Goal: Find specific page/section: Find specific page/section

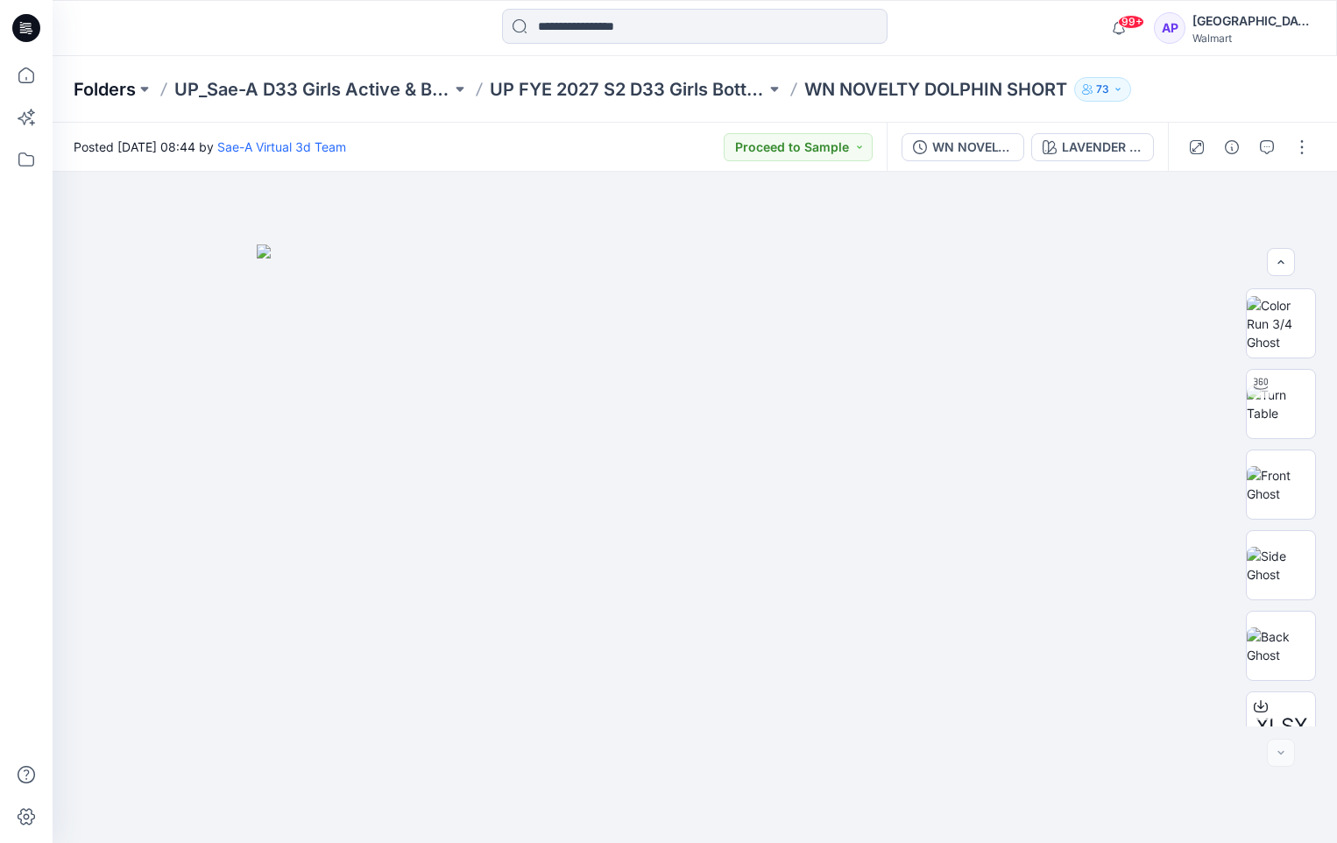
drag, startPoint x: 0, startPoint y: 0, endPoint x: 110, endPoint y: 95, distance: 144.8
click at [110, 95] on p "Folders" at bounding box center [105, 89] width 62 height 25
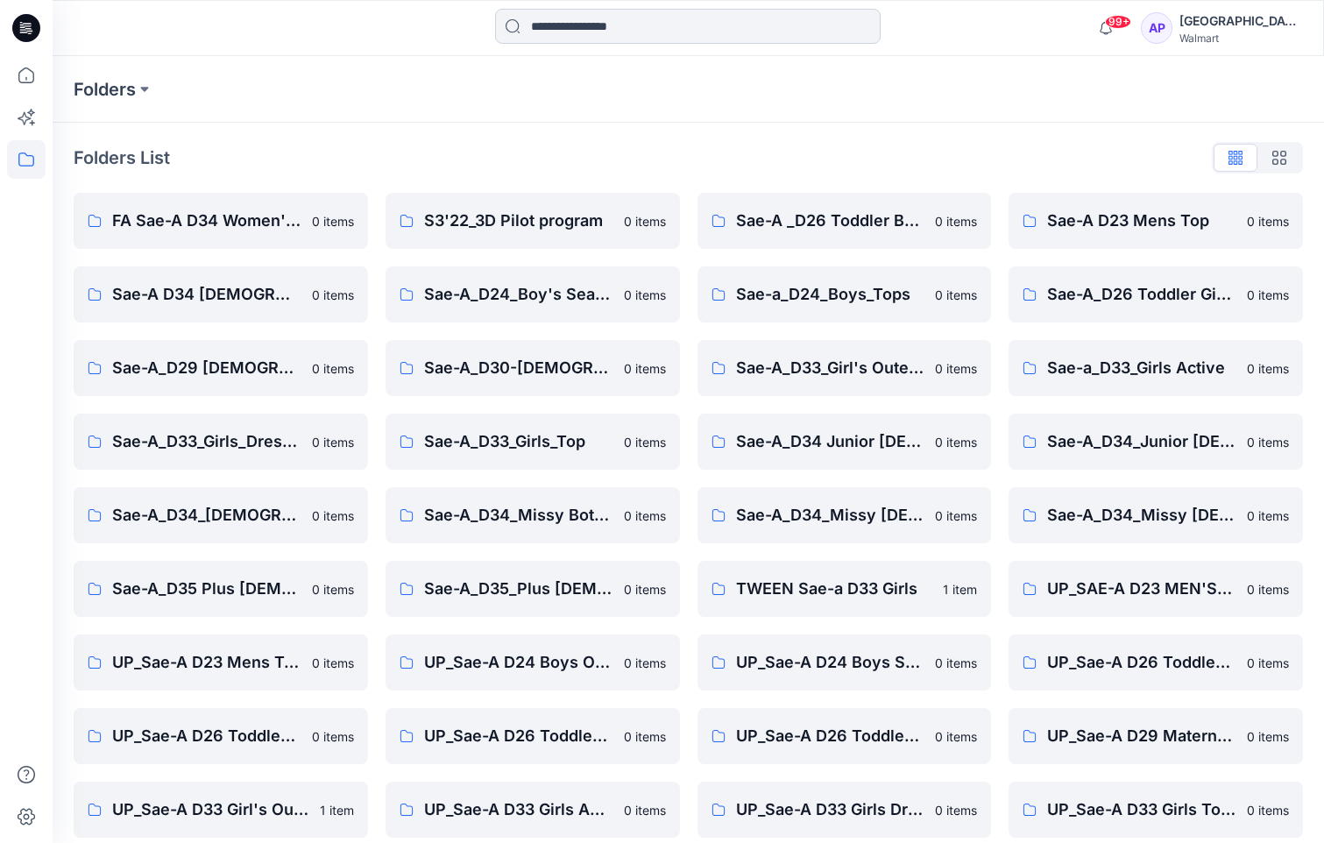
click at [671, 11] on input at bounding box center [688, 26] width 386 height 35
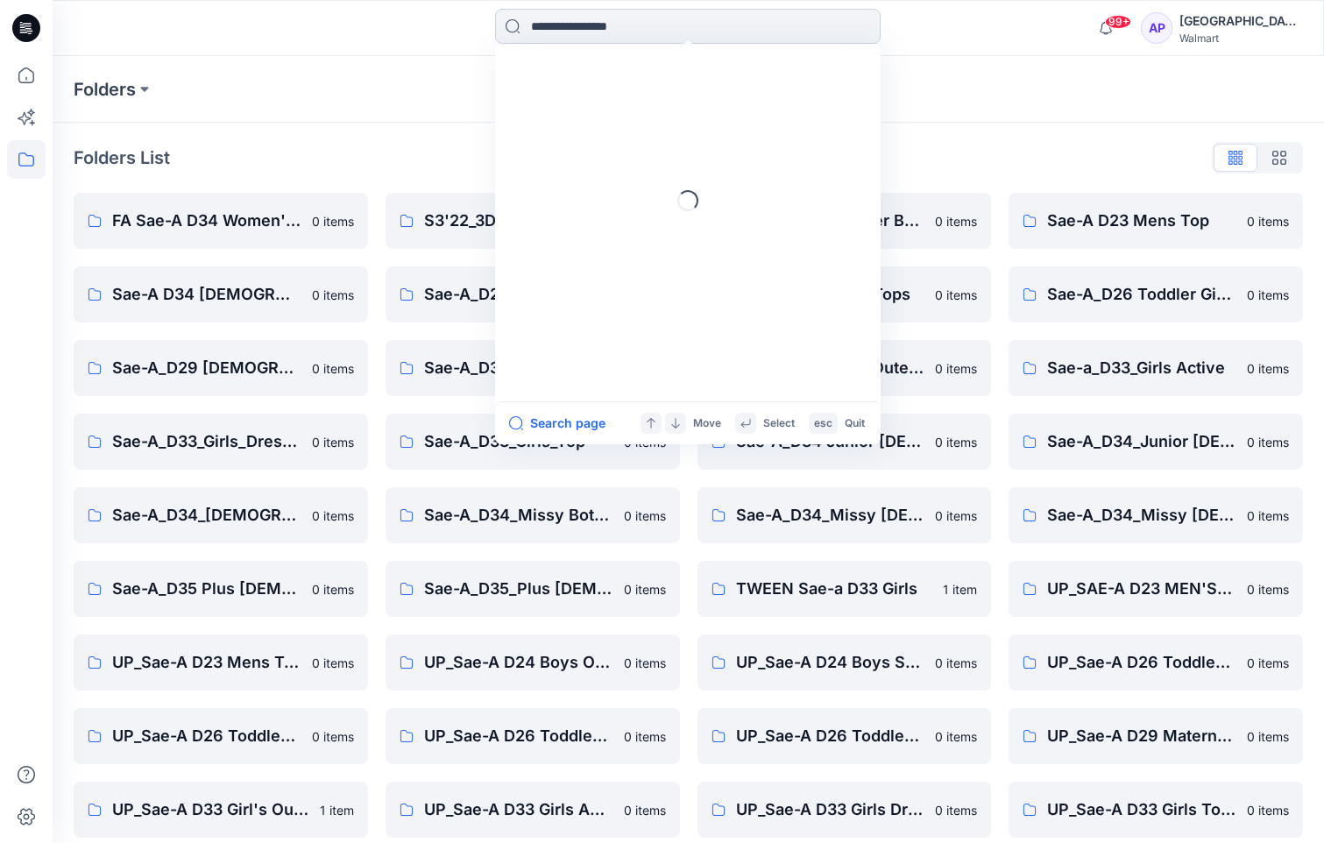
paste input "**********"
type input "**********"
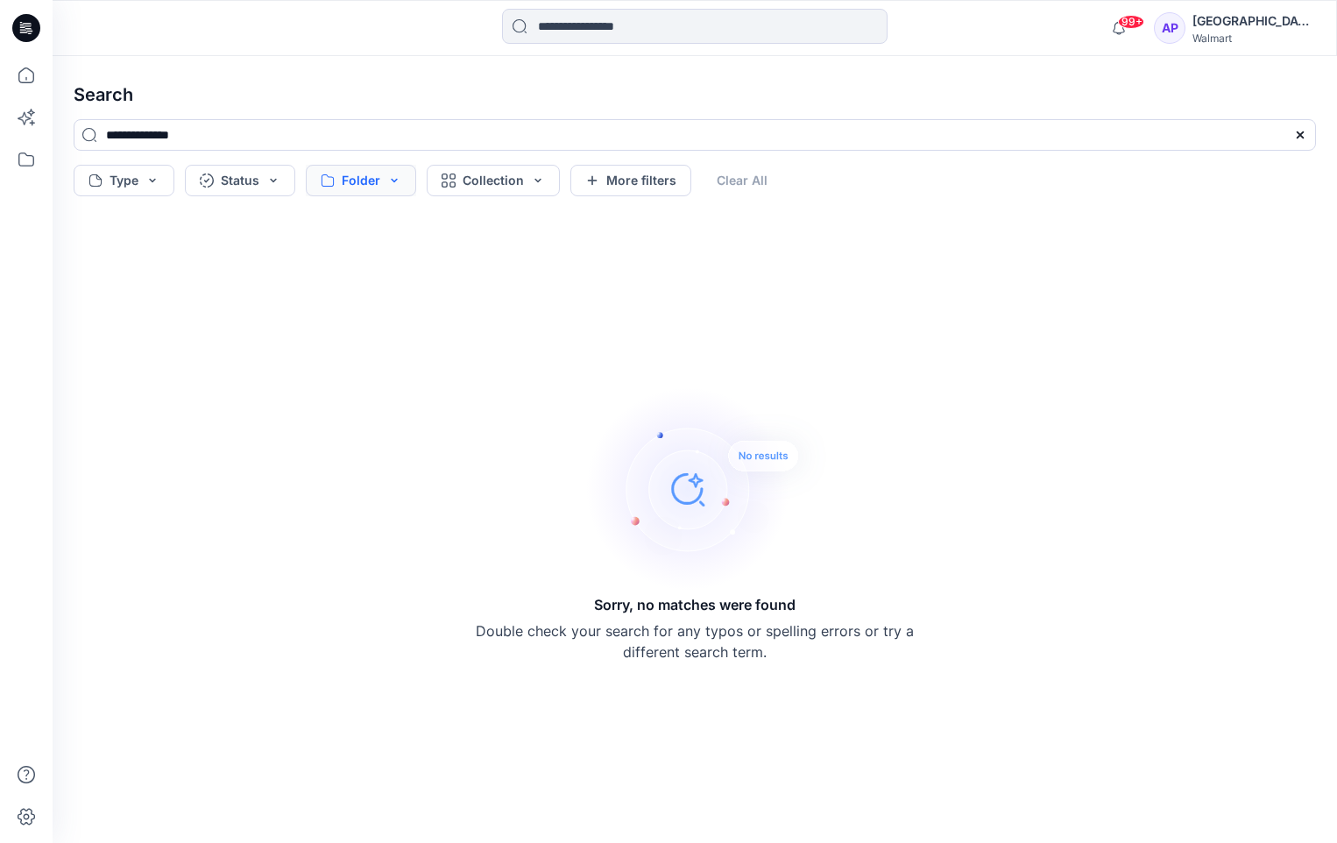
click at [349, 189] on button "Folder" at bounding box center [361, 181] width 110 height 32
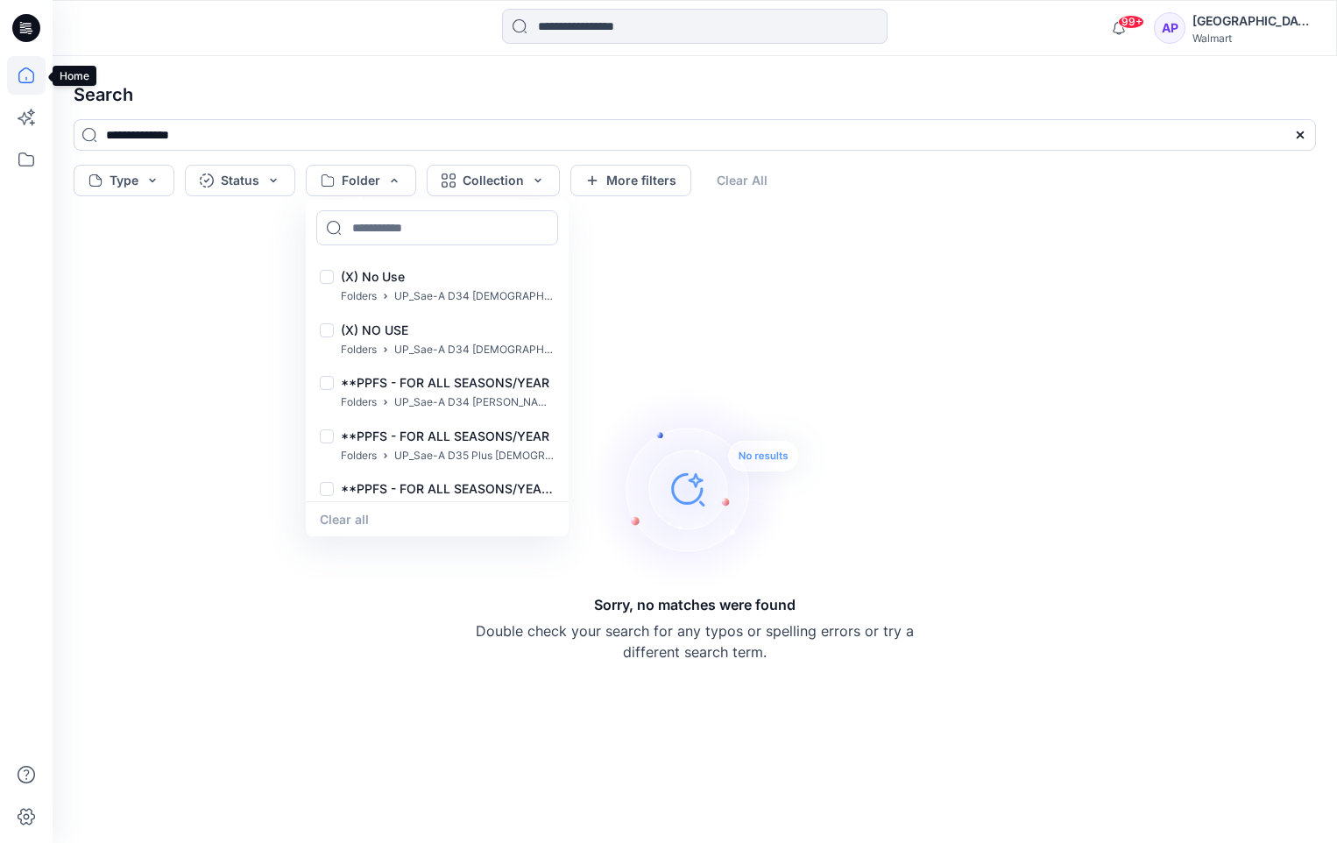
click at [18, 84] on icon at bounding box center [26, 75] width 39 height 39
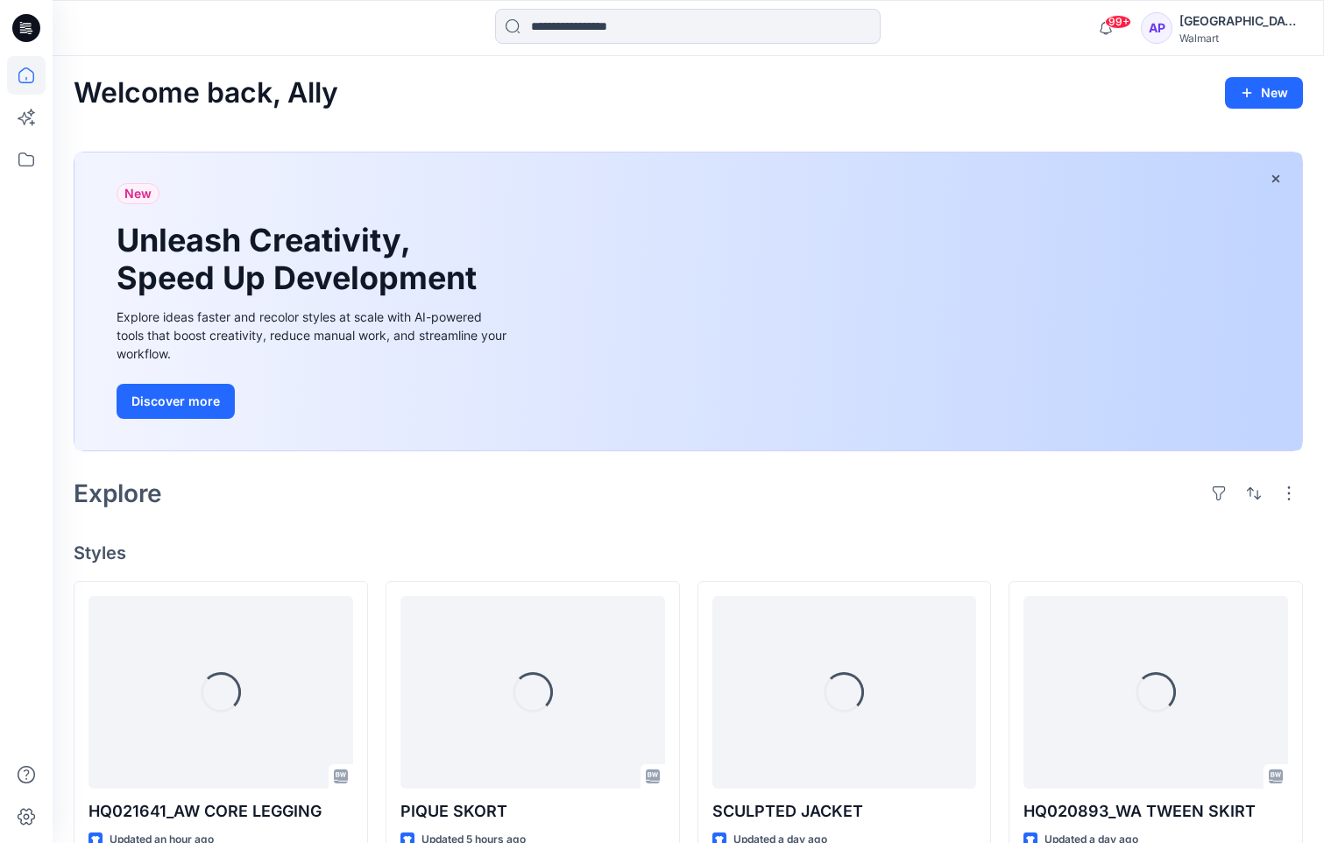
click at [14, 38] on icon at bounding box center [26, 28] width 28 height 56
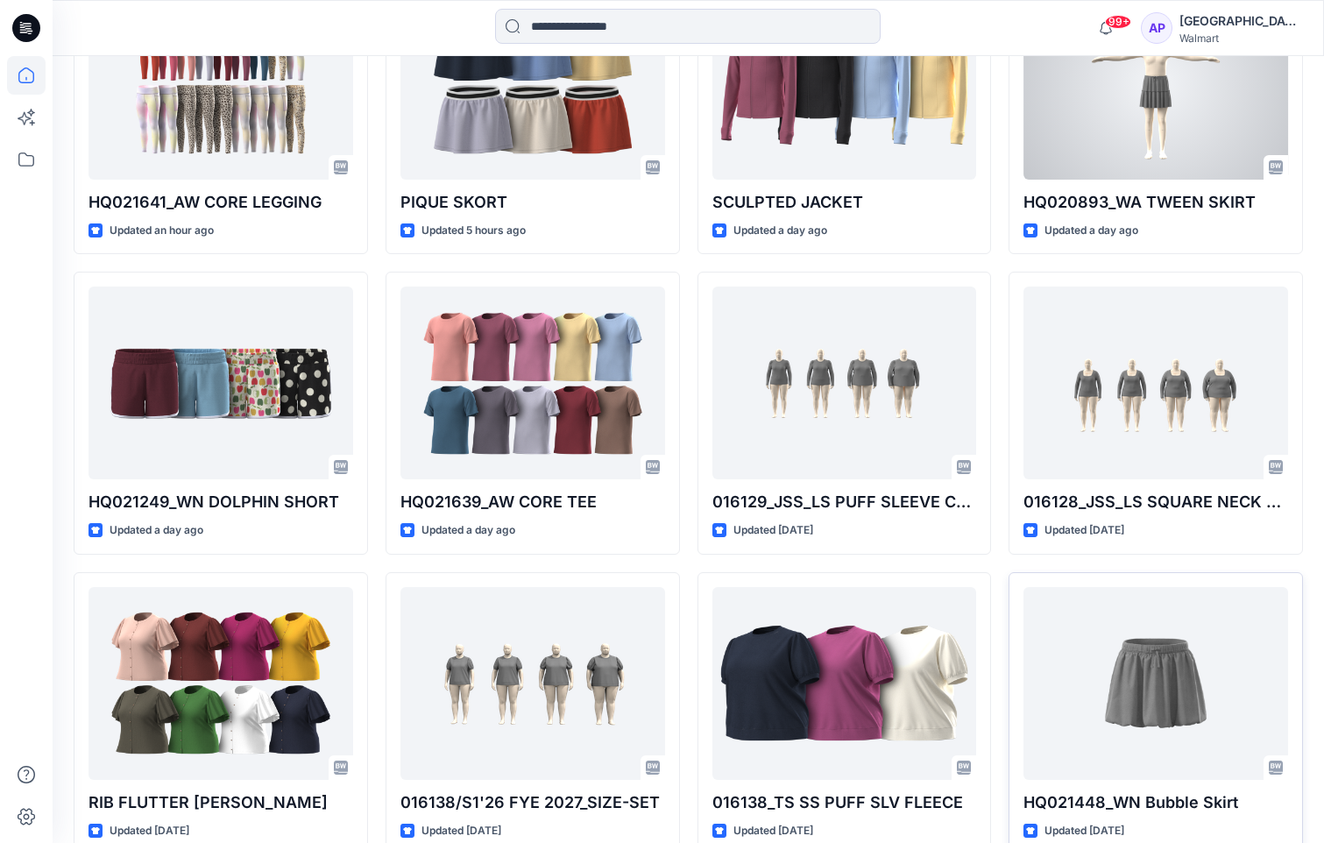
scroll to position [613, 0]
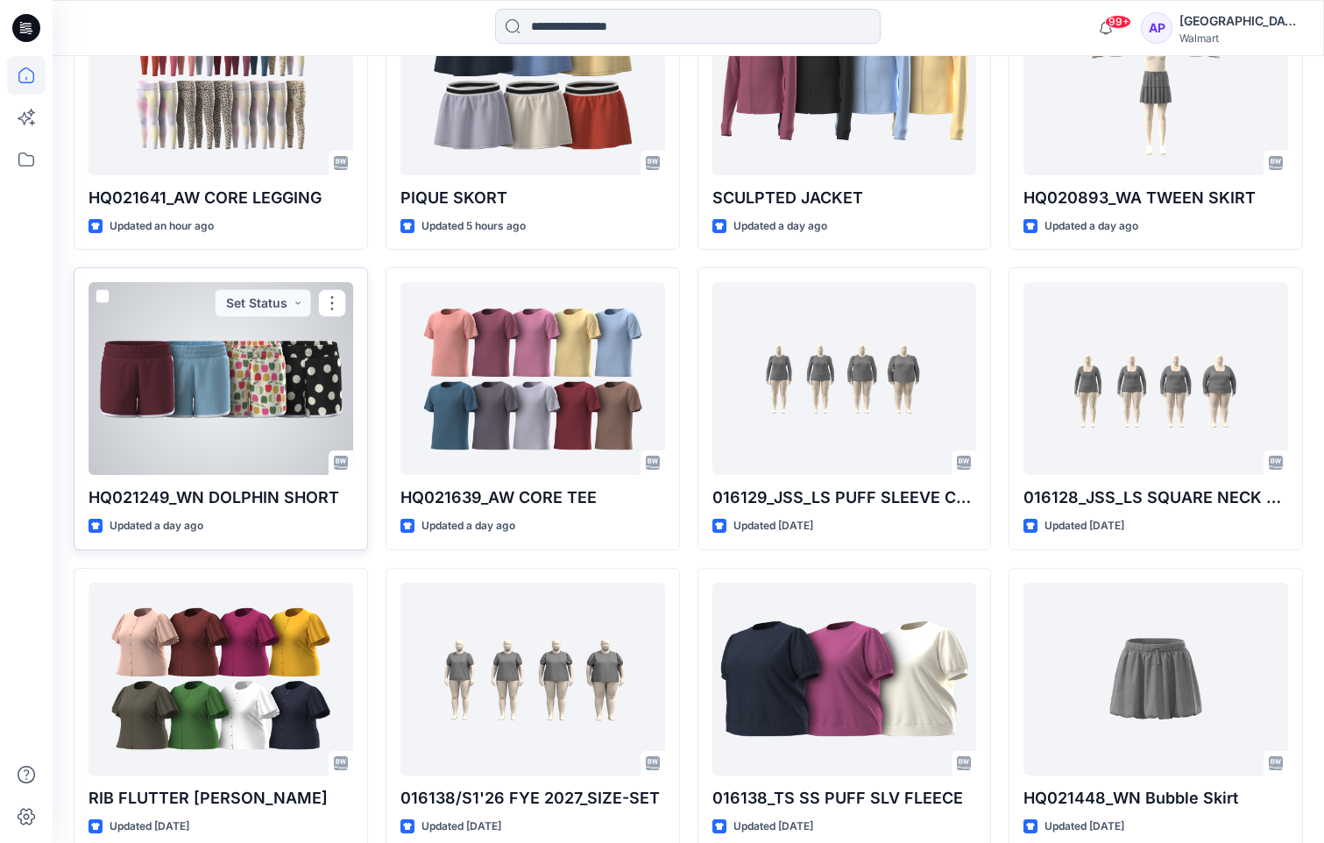
click at [203, 393] on div at bounding box center [221, 378] width 265 height 193
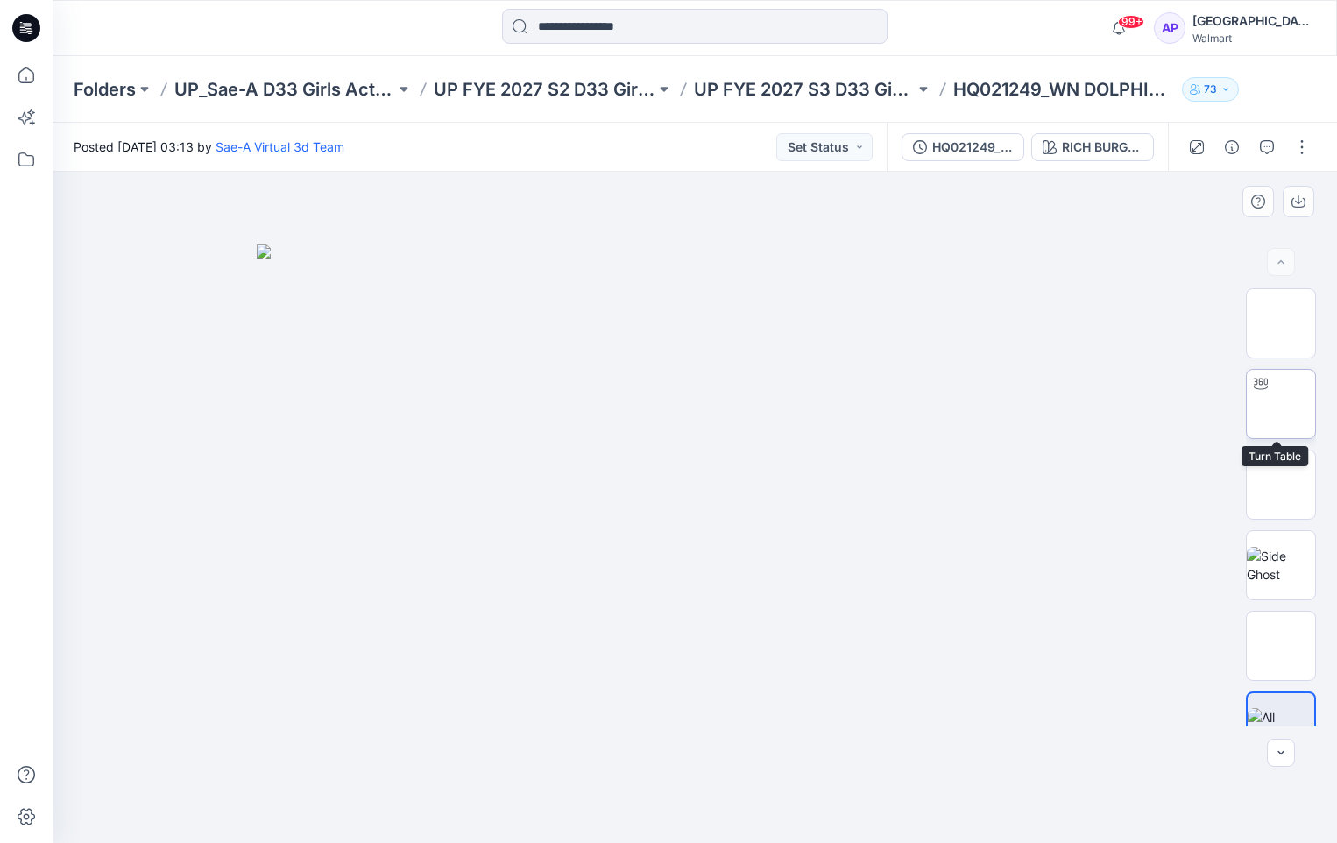
click at [1281, 404] on img at bounding box center [1281, 404] width 0 height 0
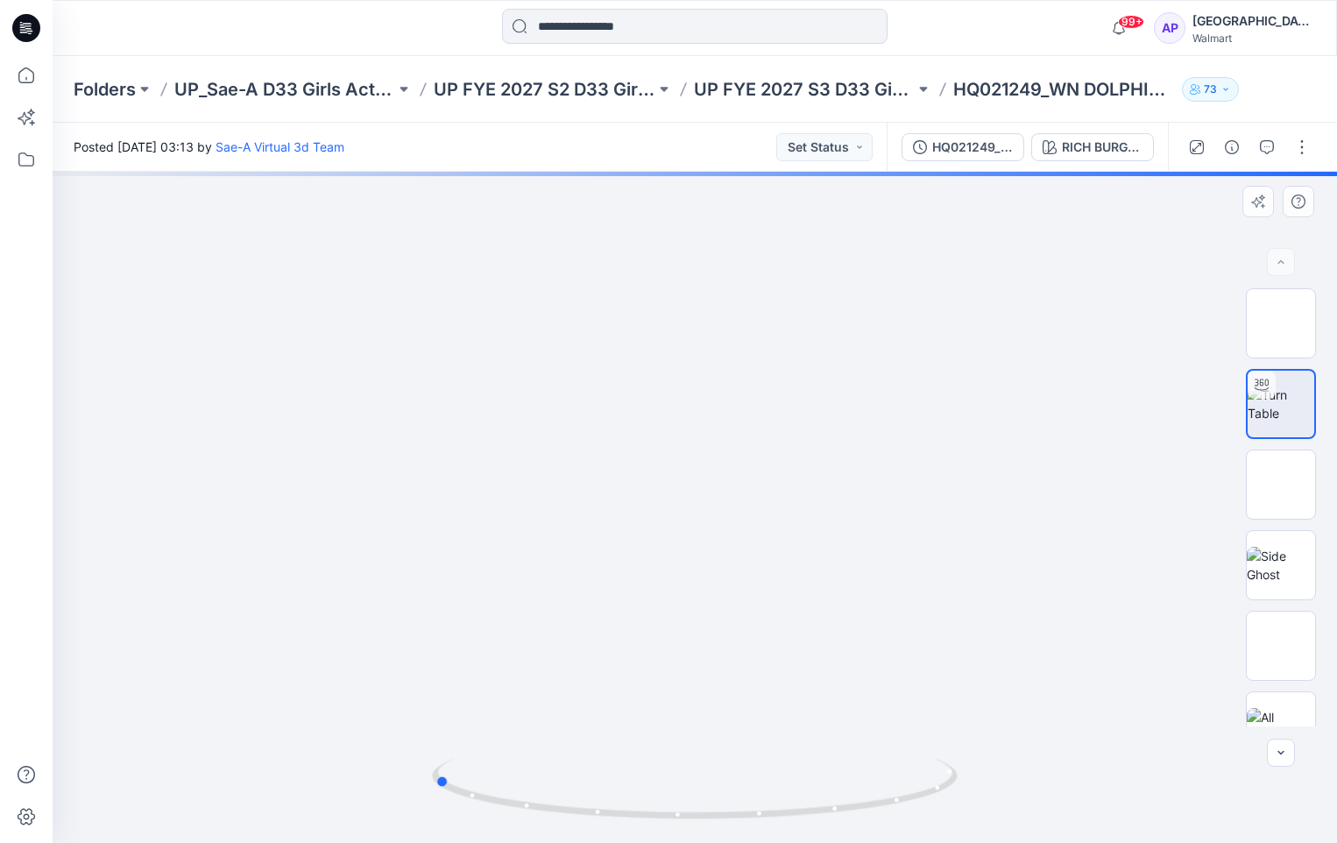
drag, startPoint x: 1052, startPoint y: 569, endPoint x: 790, endPoint y: 570, distance: 261.1
click at [790, 570] on div at bounding box center [695, 507] width 1285 height 671
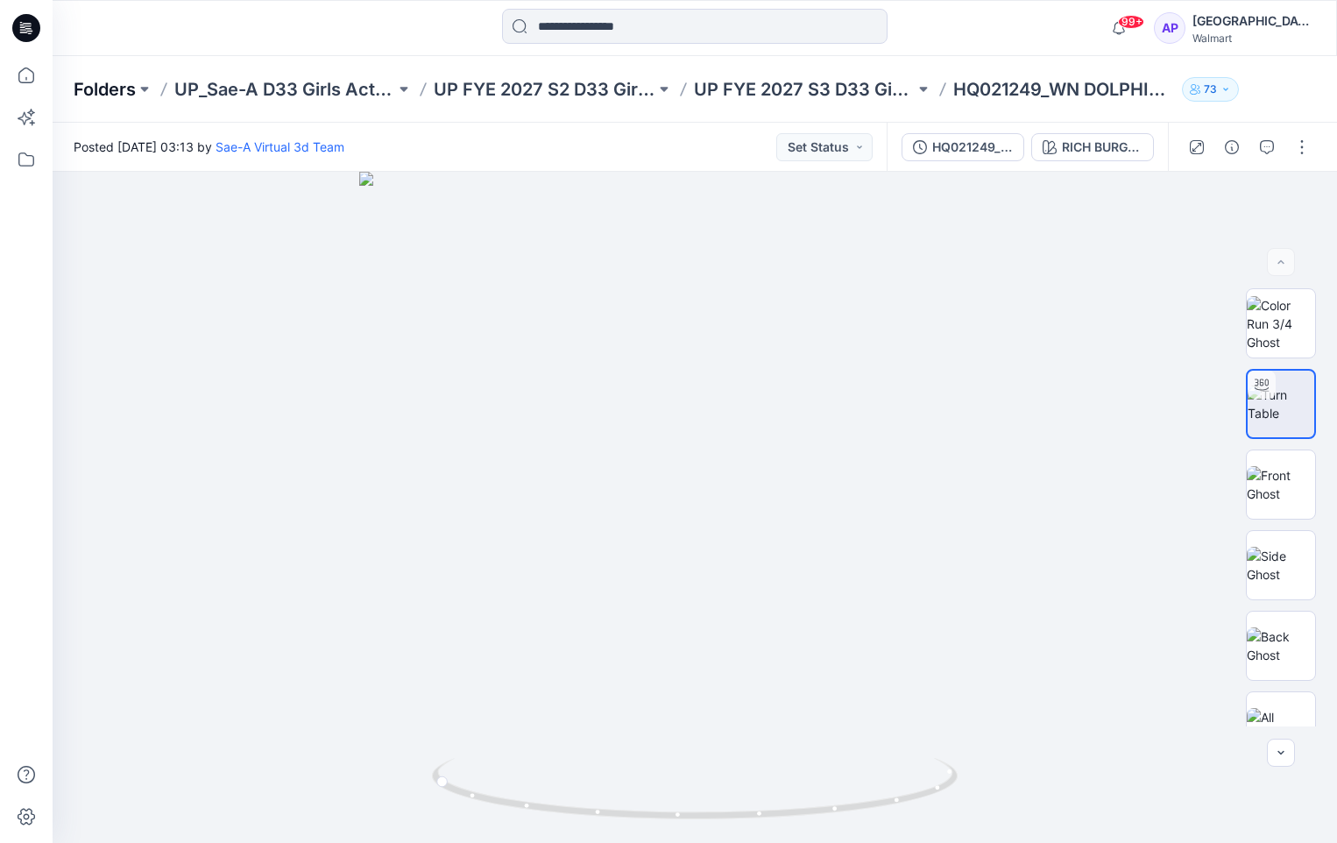
click at [122, 86] on p "Folders" at bounding box center [105, 89] width 62 height 25
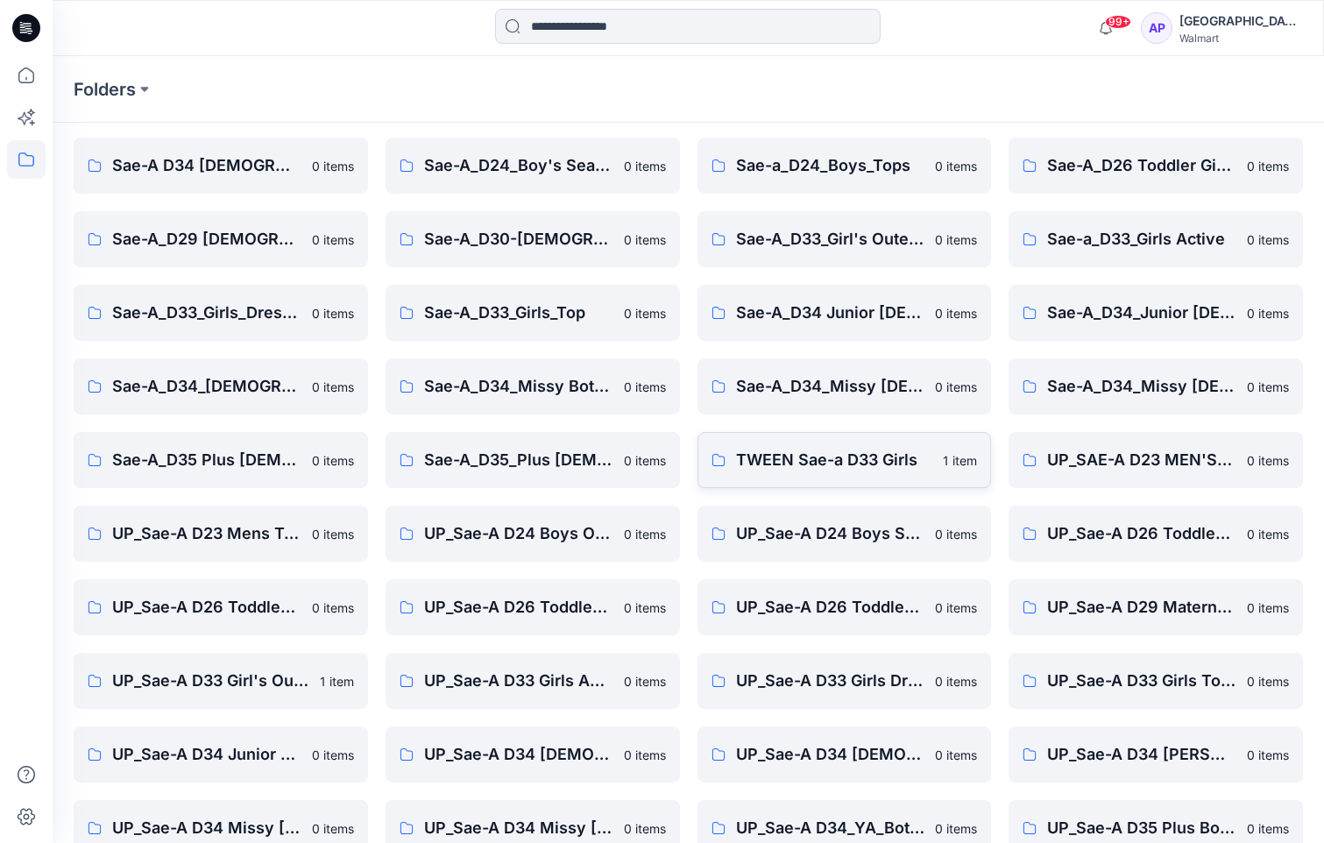
scroll to position [237, 0]
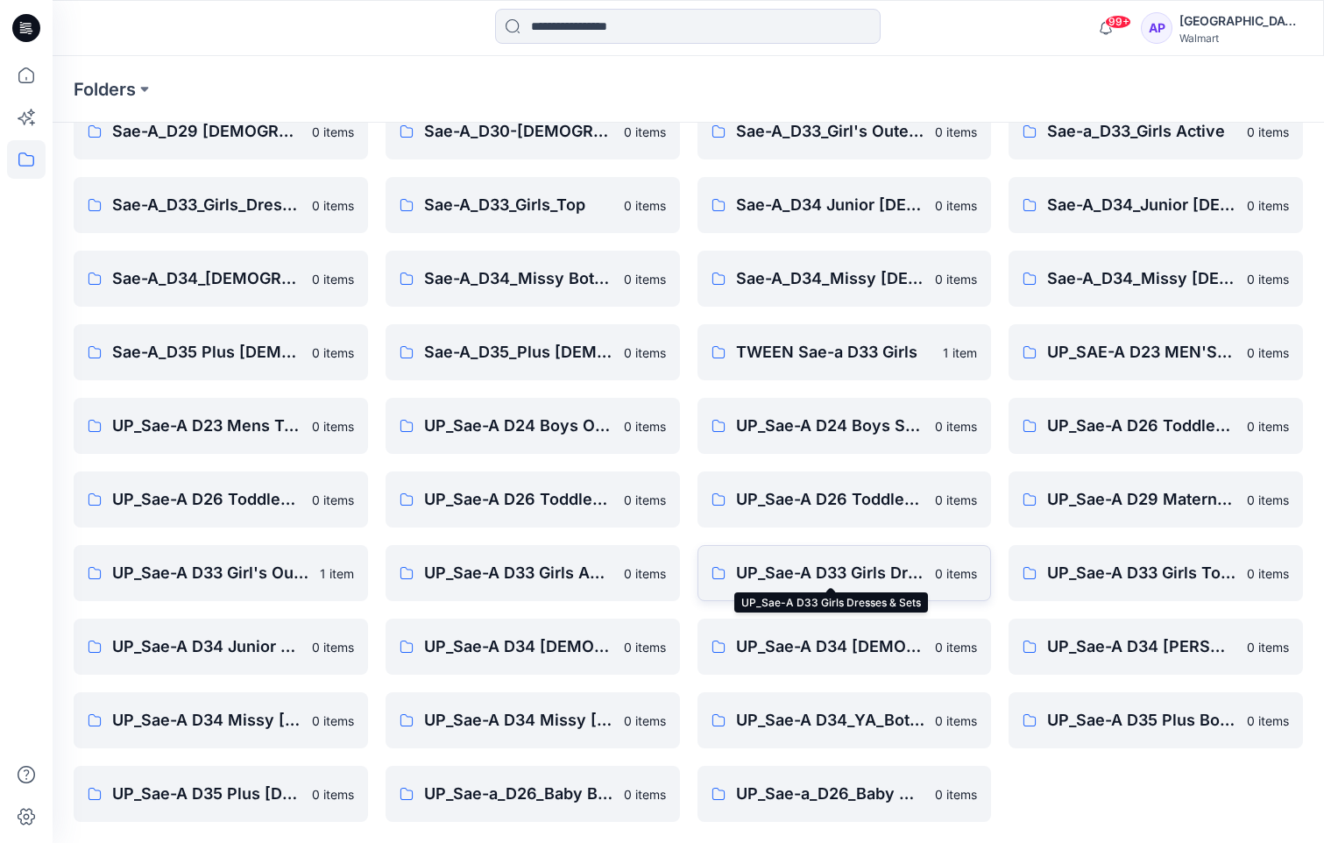
click at [846, 571] on p "UP_Sae-A D33 Girls Dresses & Sets" at bounding box center [830, 573] width 189 height 25
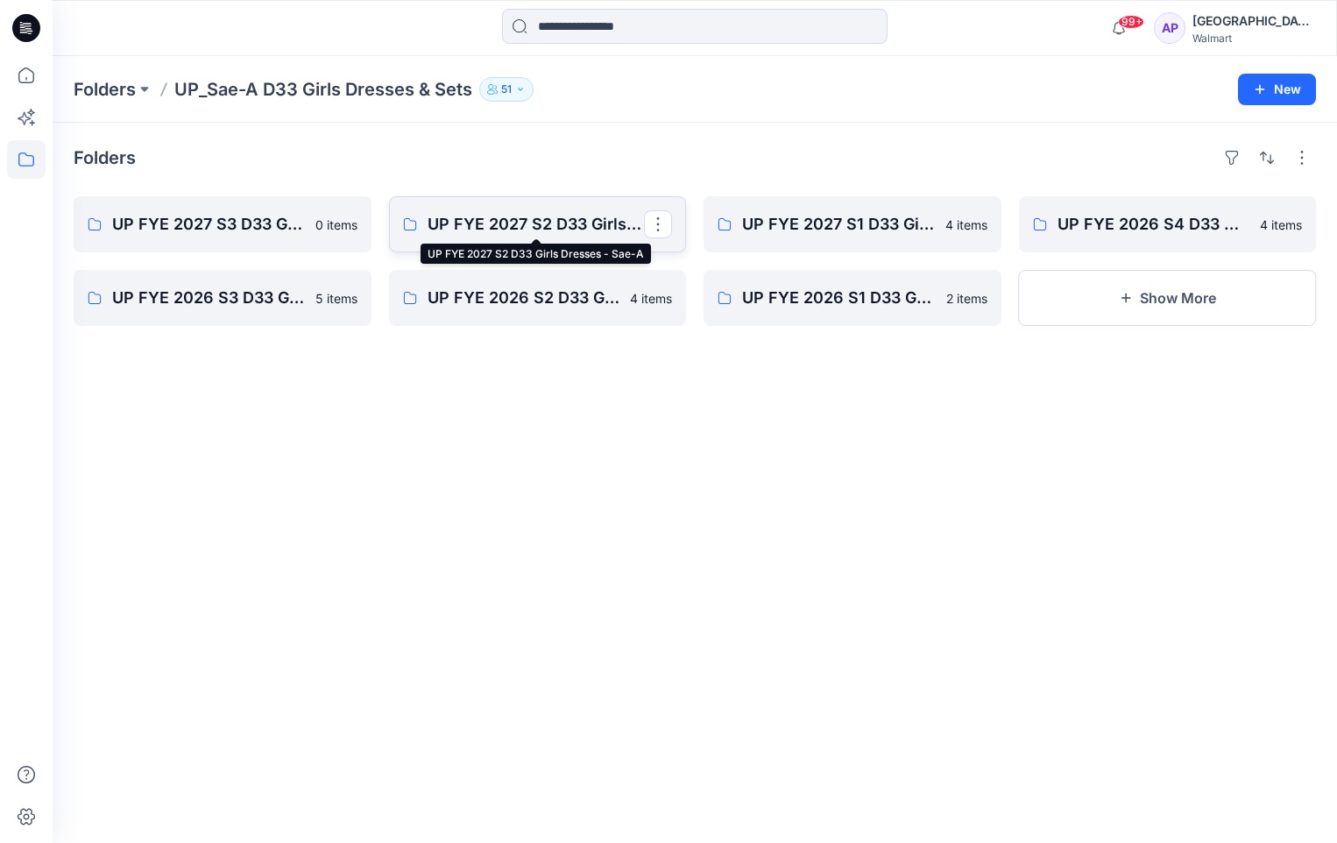
click at [500, 232] on p "UP FYE 2027 S2 D33 Girls Dresses - Sae-A" at bounding box center [536, 224] width 217 height 25
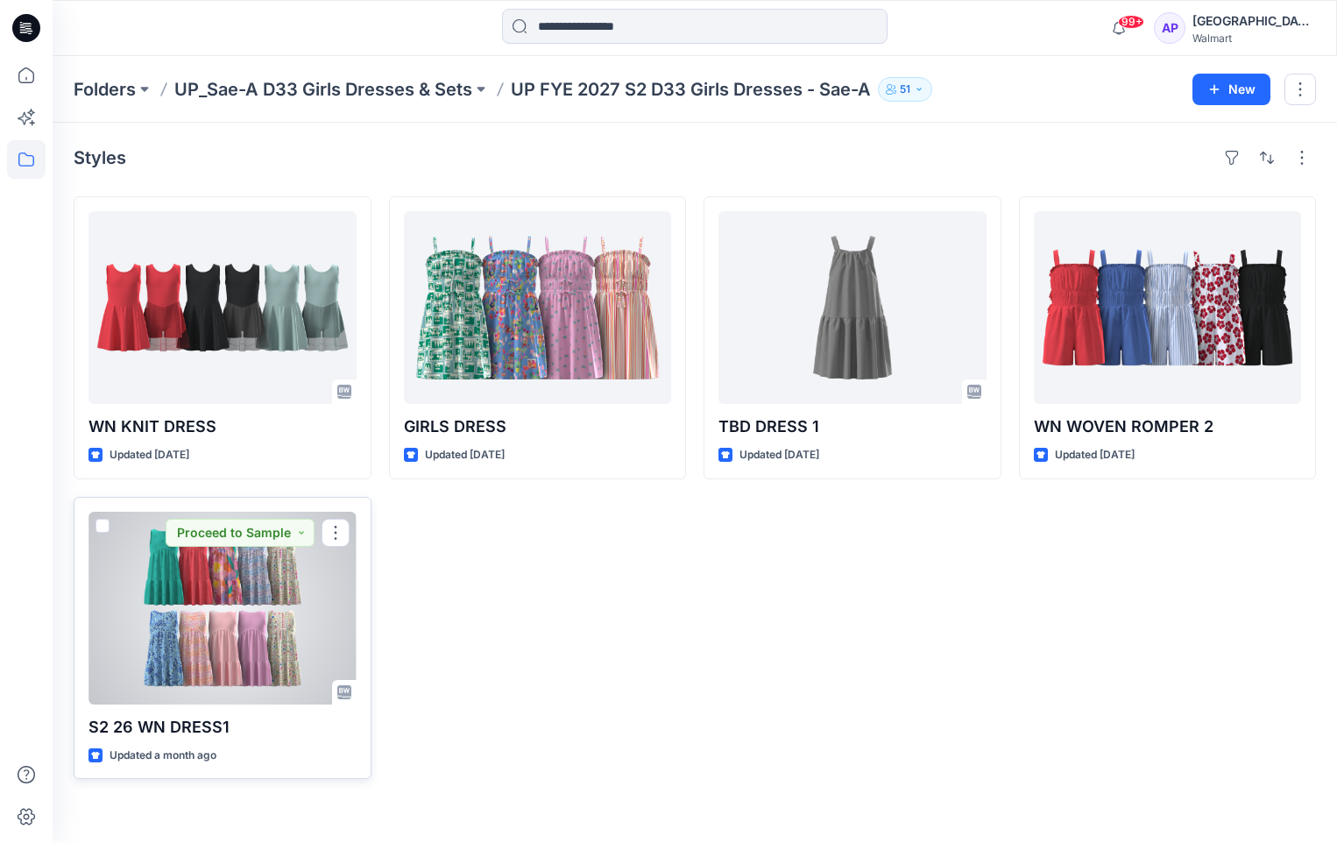
click at [223, 629] on div at bounding box center [223, 608] width 268 height 193
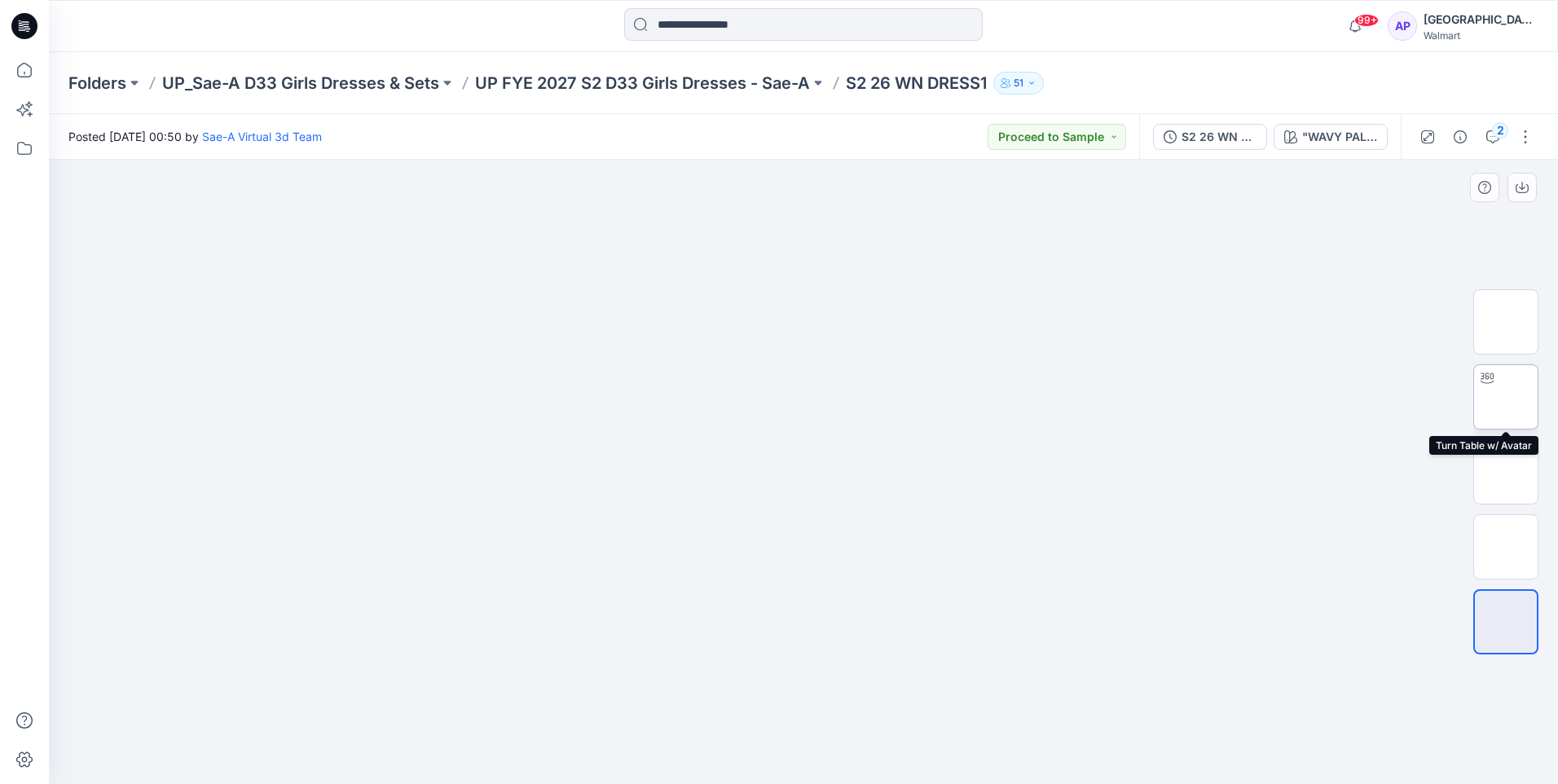
click at [1243, 397] on img at bounding box center [1506, 397] width 0 height 0
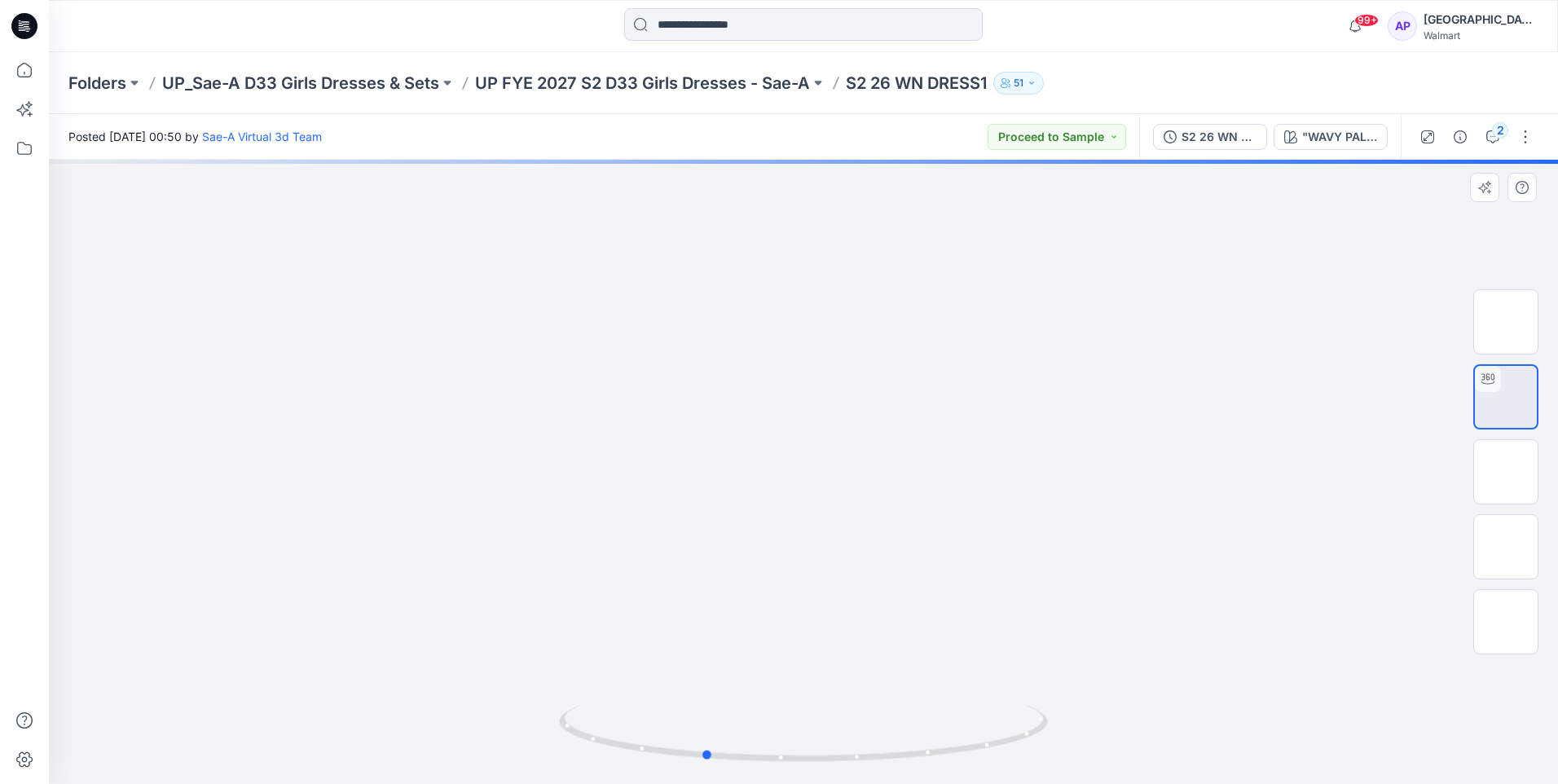
drag, startPoint x: 1193, startPoint y: 686, endPoint x: 1094, endPoint y: 709, distance: 101.6
click at [1094, 709] on div at bounding box center [804, 472] width 1510 height 624
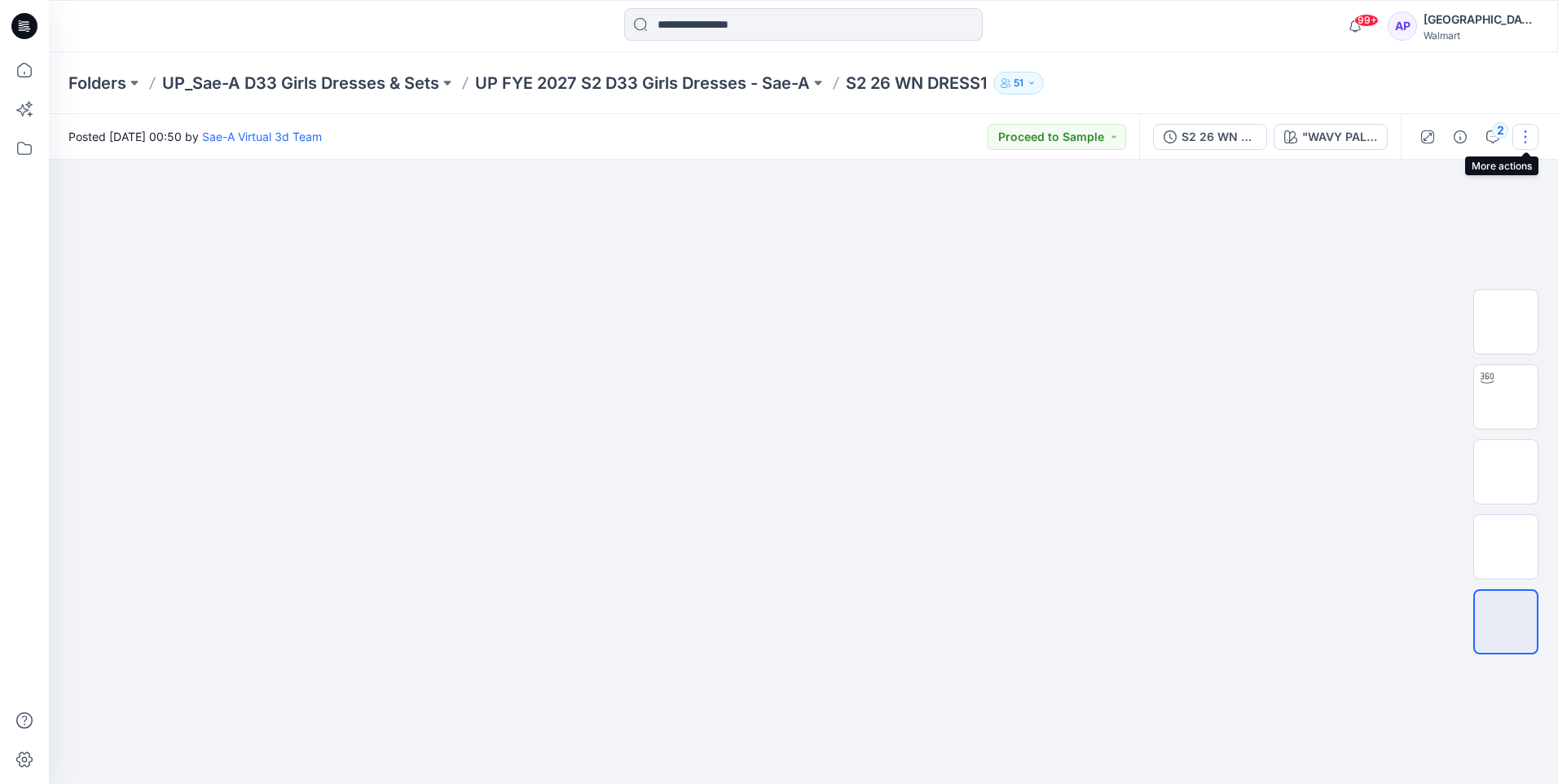
click at [1519, 138] on button "button" at bounding box center [1525, 137] width 26 height 26
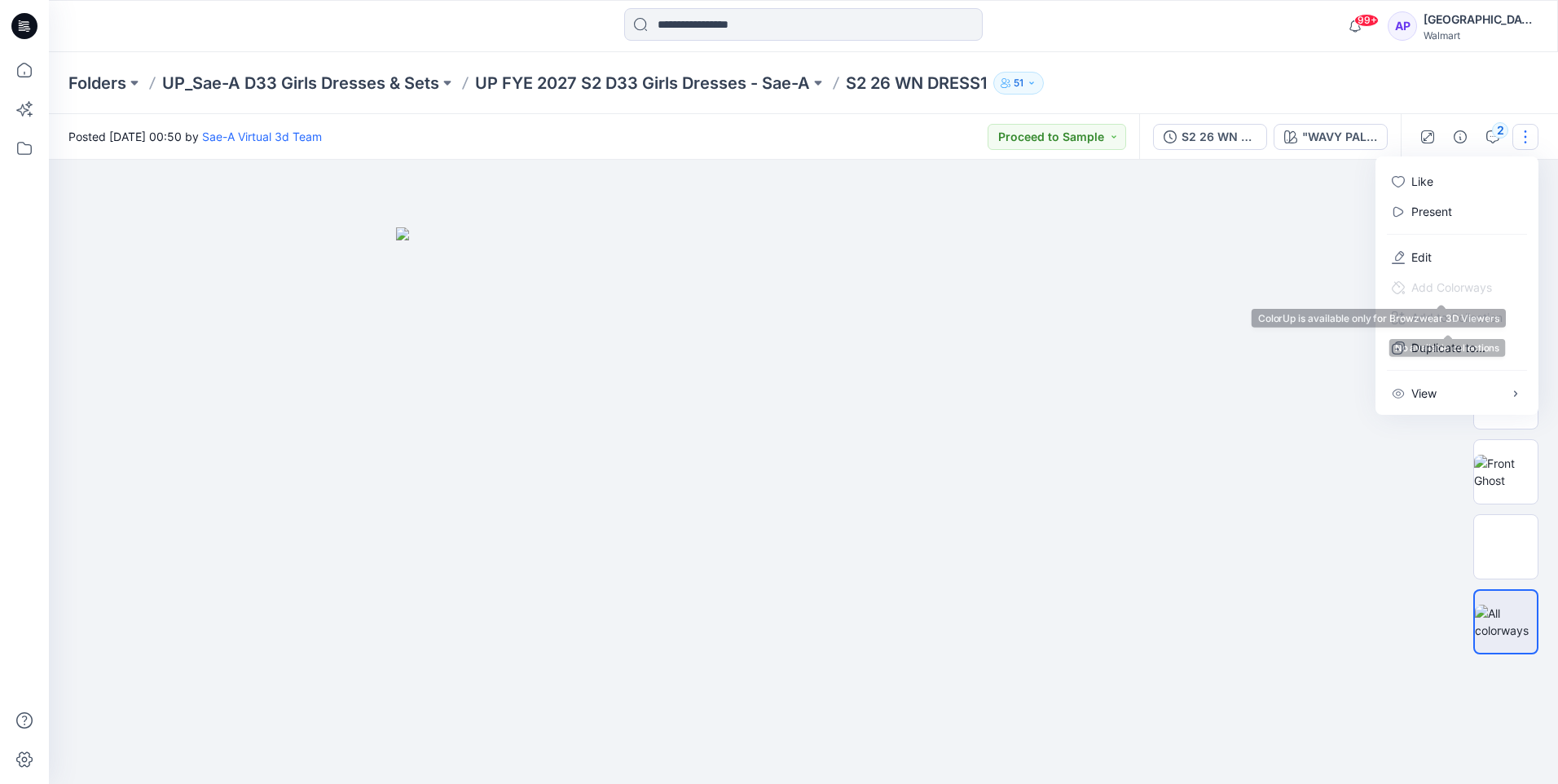
click at [1296, 289] on div at bounding box center [804, 472] width 1510 height 624
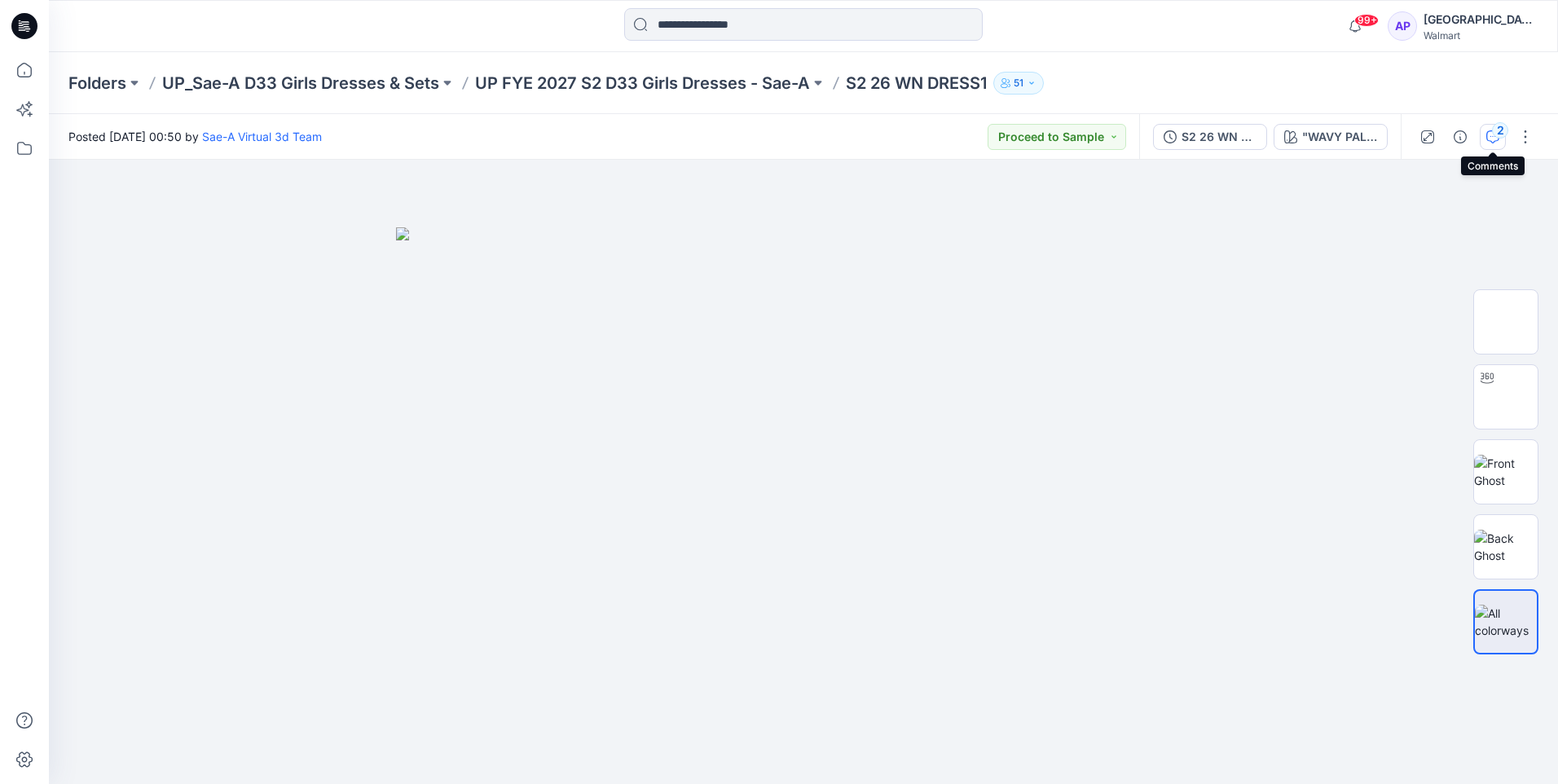
click at [1498, 135] on div "2" at bounding box center [1500, 130] width 17 height 17
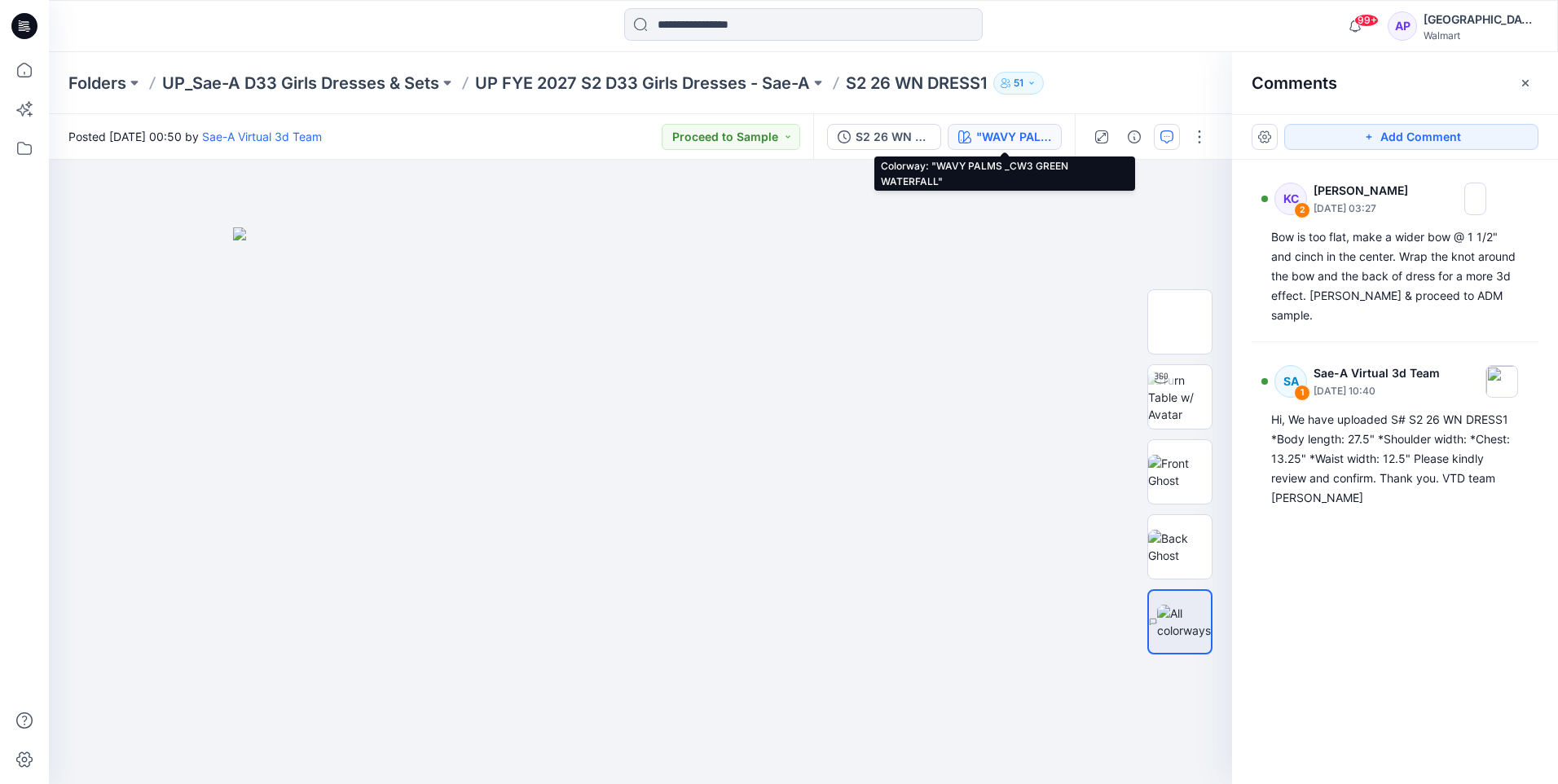
click at [976, 135] on button ""WAVY PALMS _CW3 GREEN WATERFALL"" at bounding box center [1005, 137] width 114 height 26
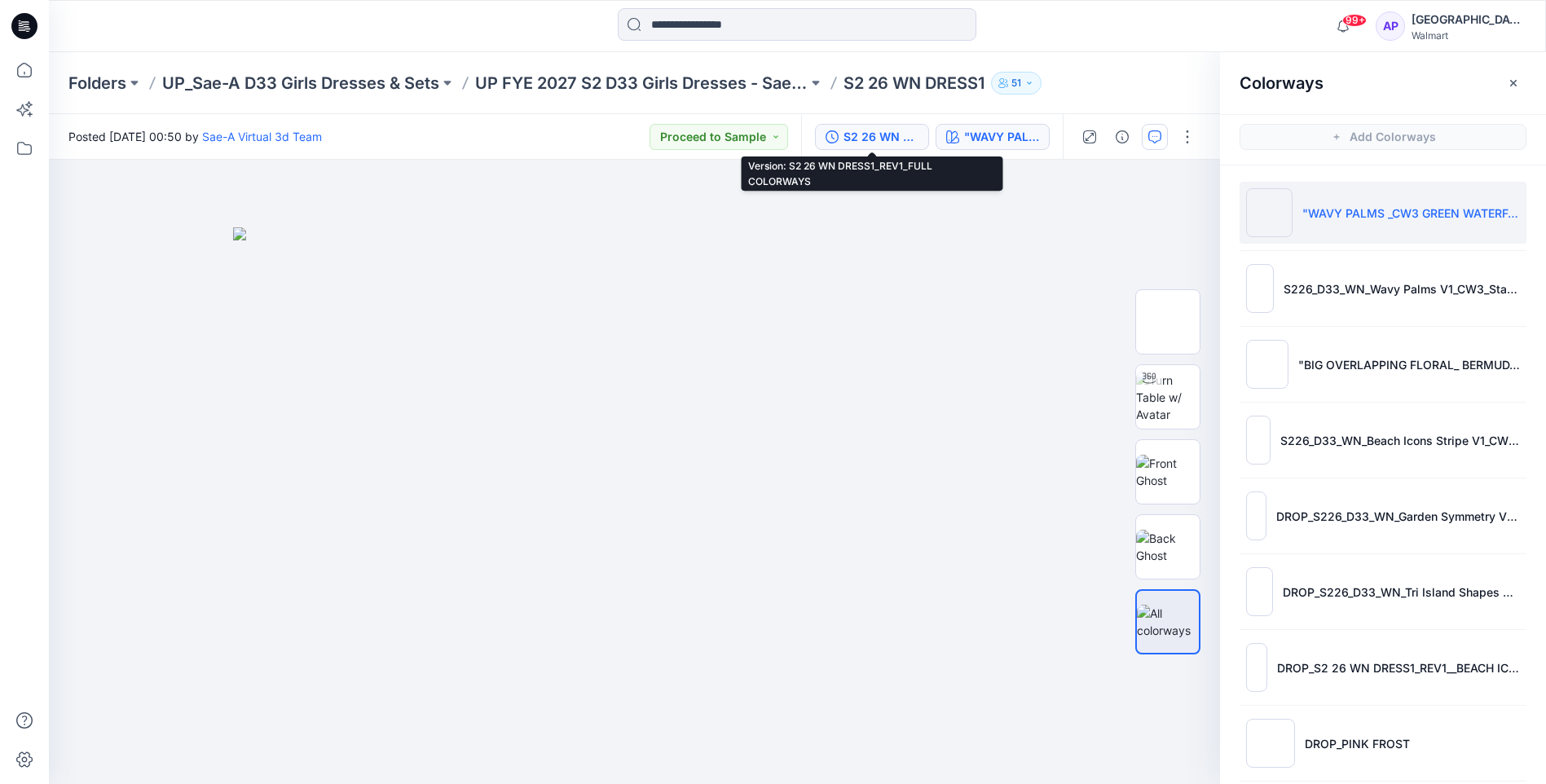
click at [906, 135] on div "S2 26 WN DRESS1_REV1_FULL COLORWAYS" at bounding box center [881, 137] width 75 height 18
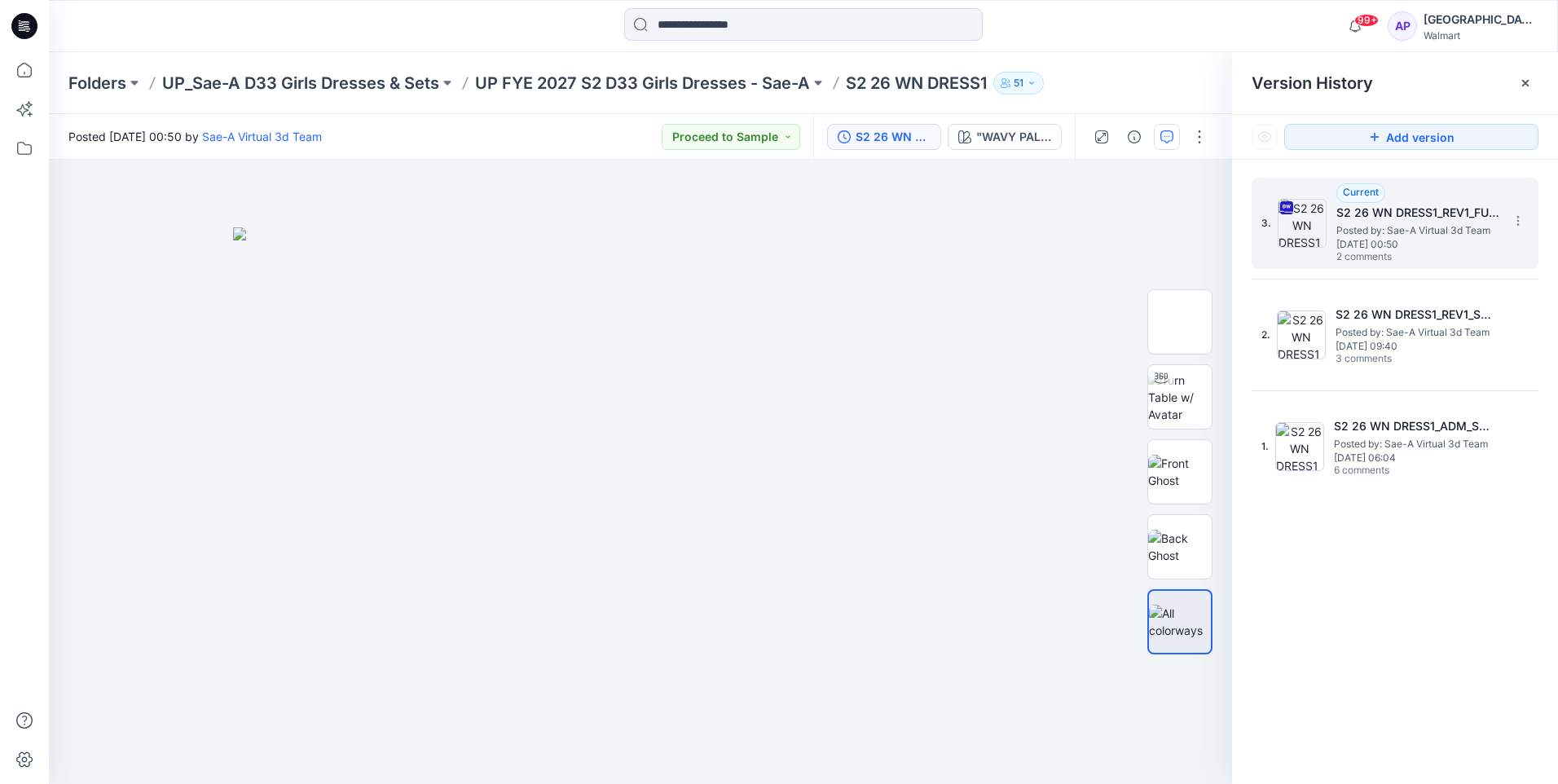
click at [1285, 225] on img at bounding box center [1302, 223] width 49 height 49
click at [1310, 222] on img at bounding box center [1302, 223] width 49 height 49
click at [1130, 132] on icon "button" at bounding box center [1135, 137] width 13 height 13
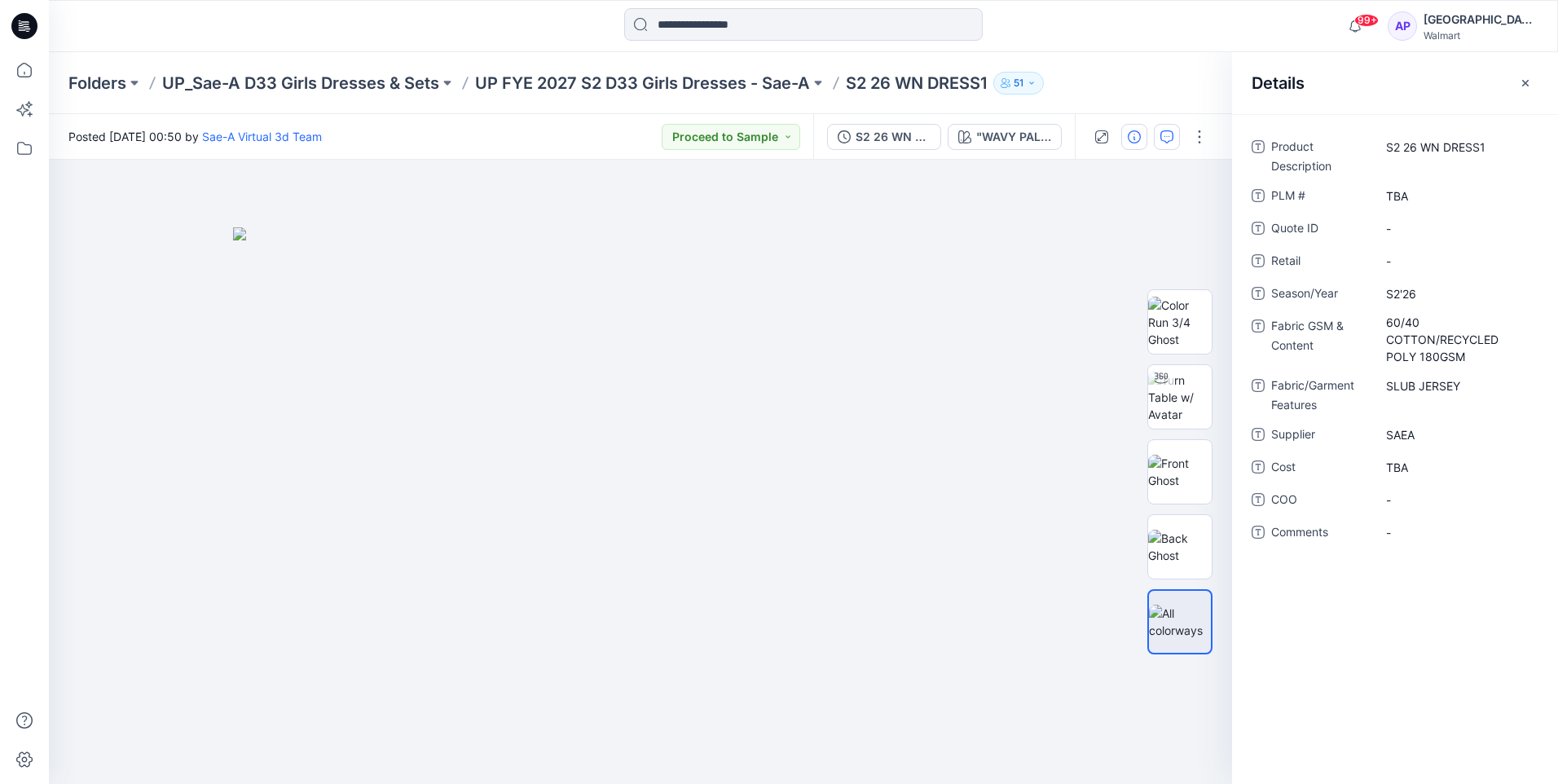
click at [1130, 132] on icon "button" at bounding box center [1135, 137] width 13 height 13
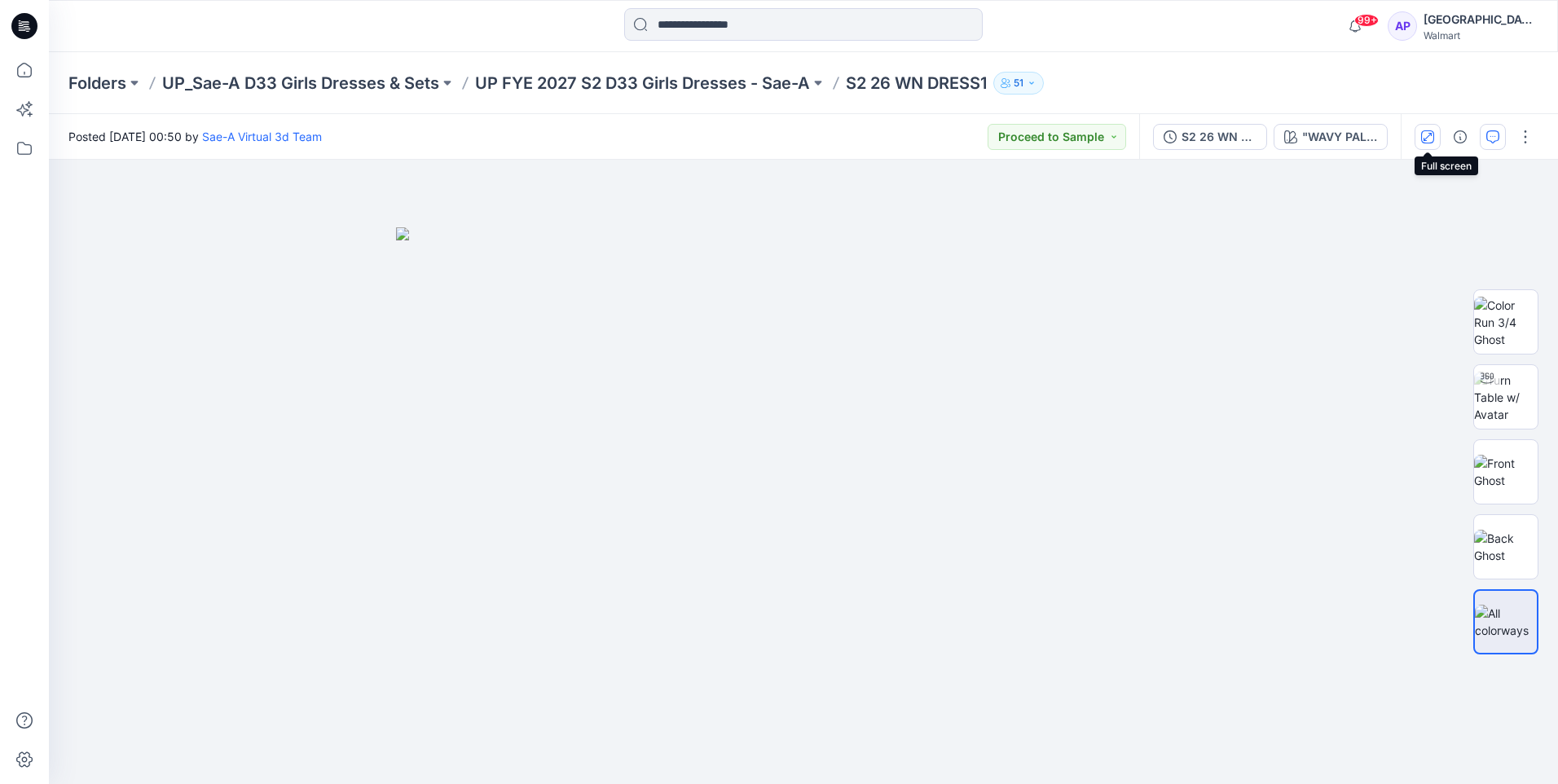
click at [1428, 135] on icon "button" at bounding box center [1428, 137] width 13 height 13
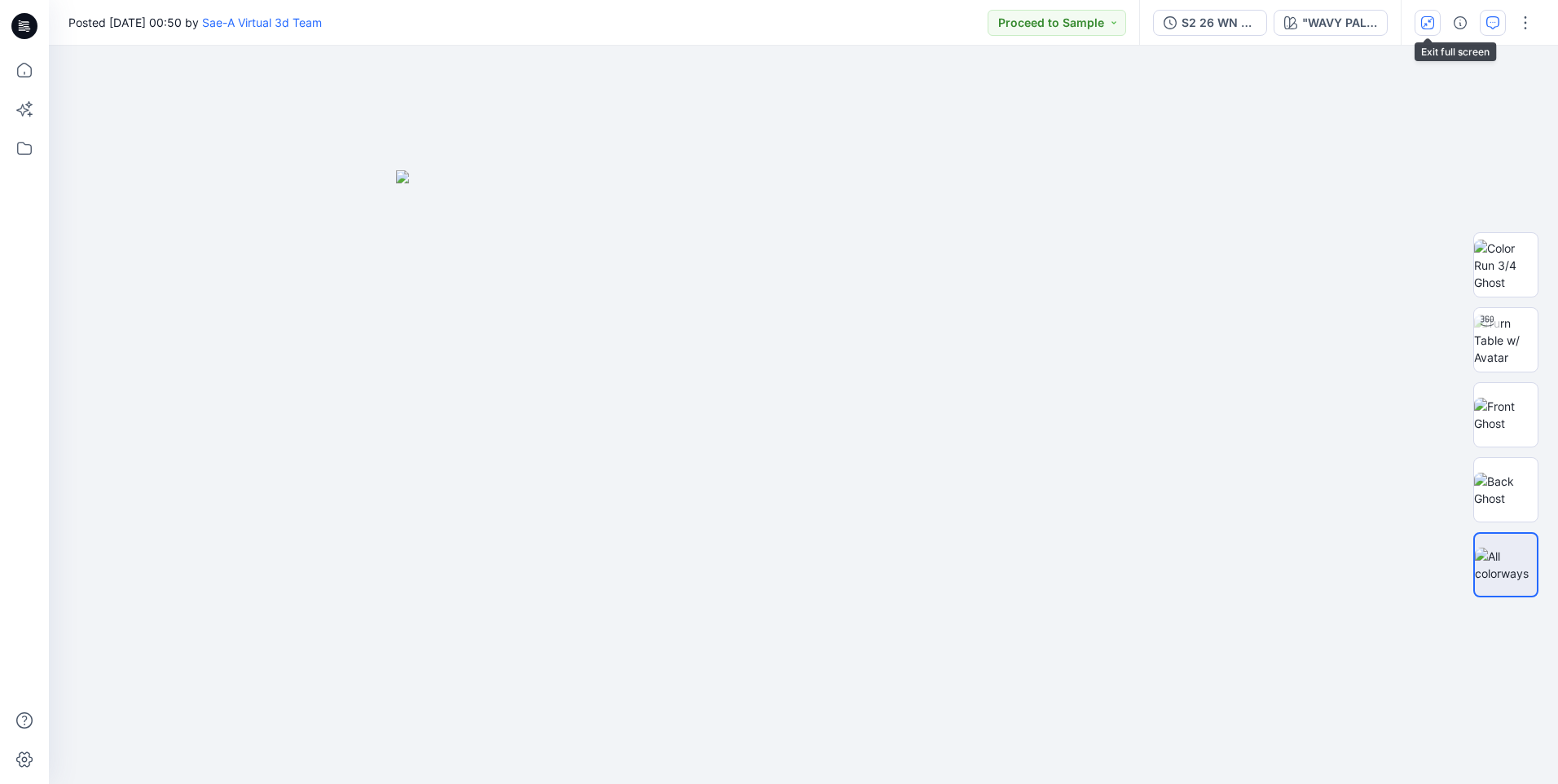
click at [1432, 20] on icon "button" at bounding box center [1428, 23] width 13 height 13
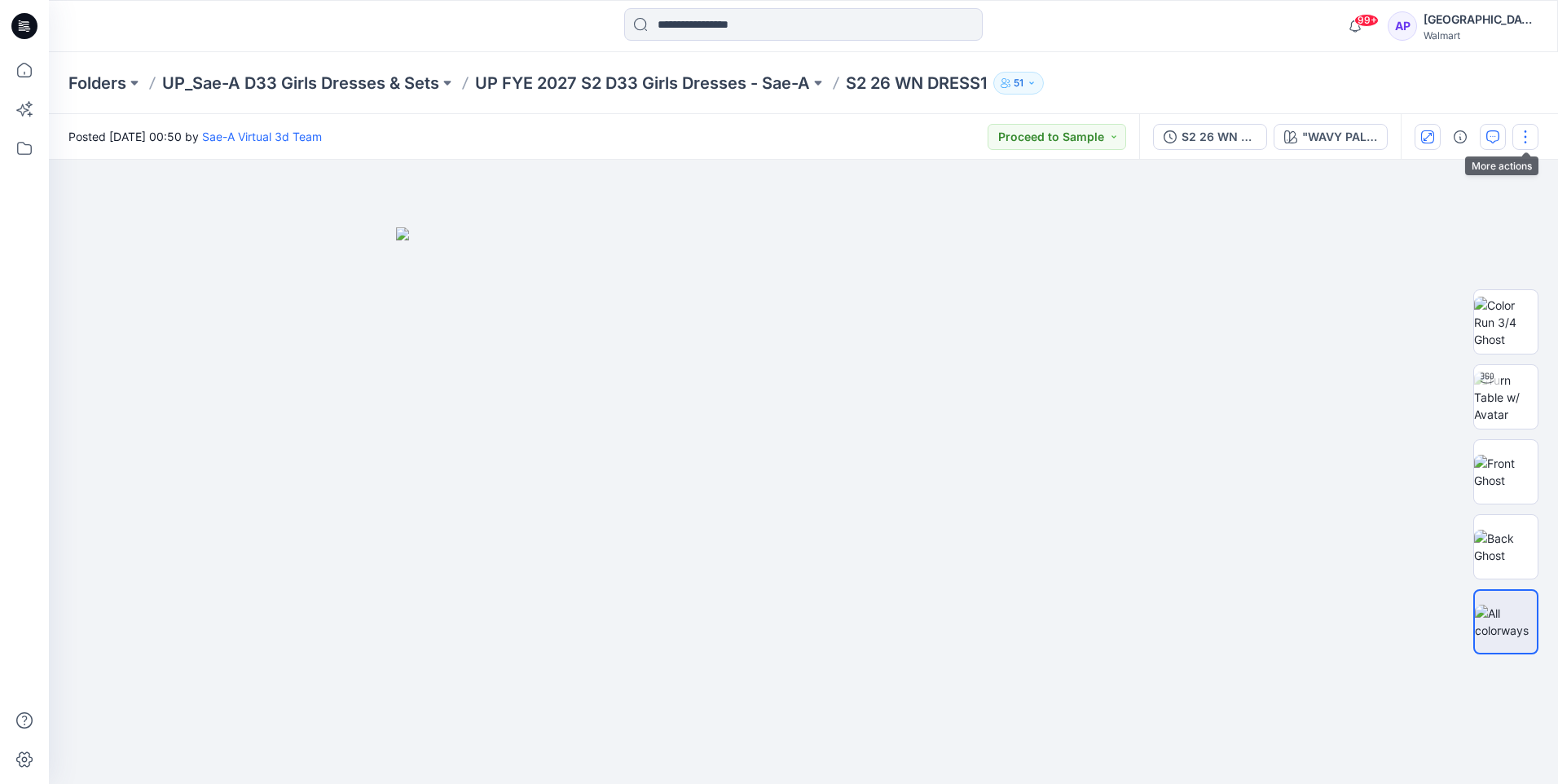
click at [1522, 135] on button "button" at bounding box center [1525, 137] width 26 height 26
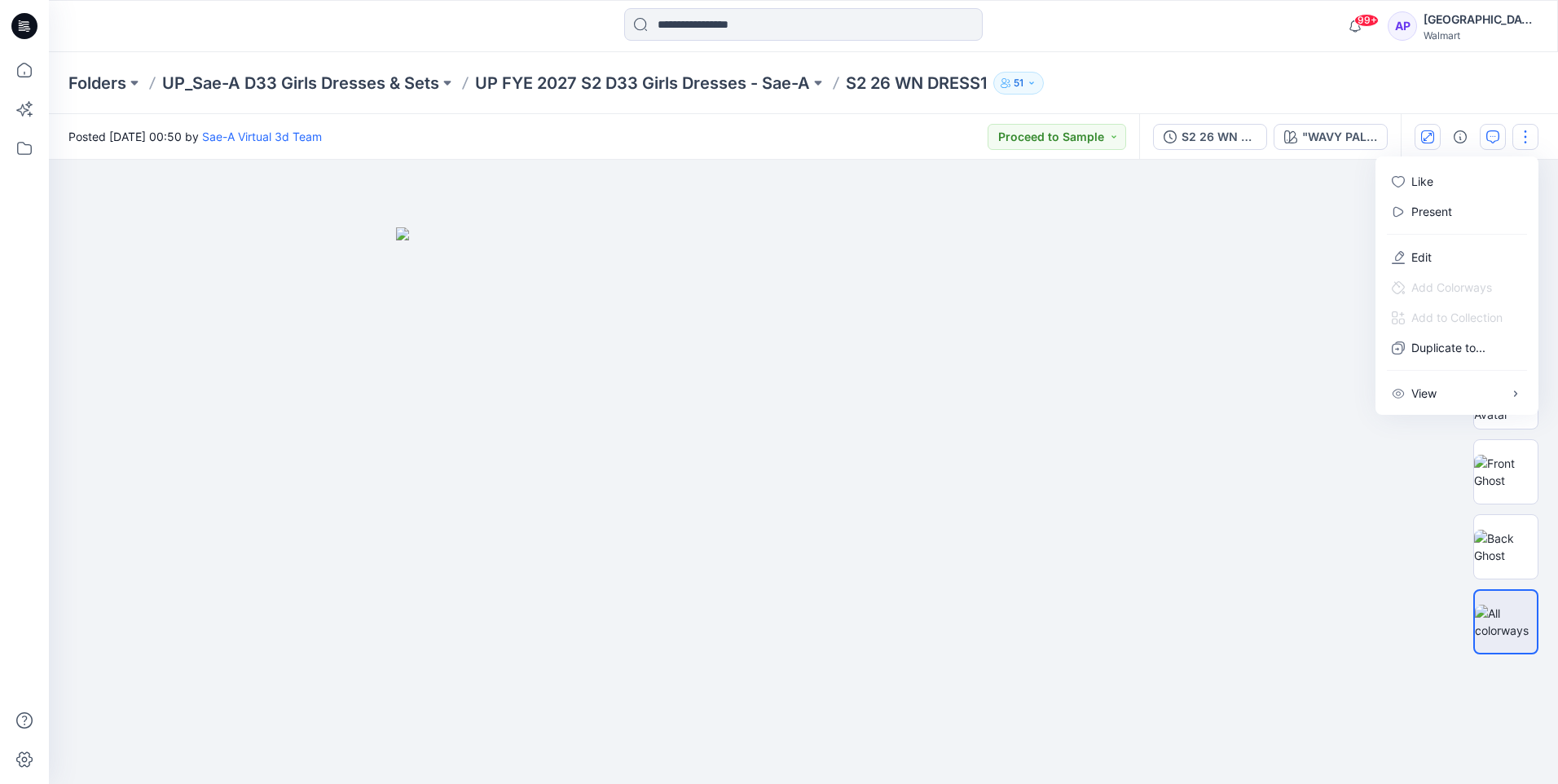
click at [1522, 135] on button "button" at bounding box center [1525, 137] width 26 height 26
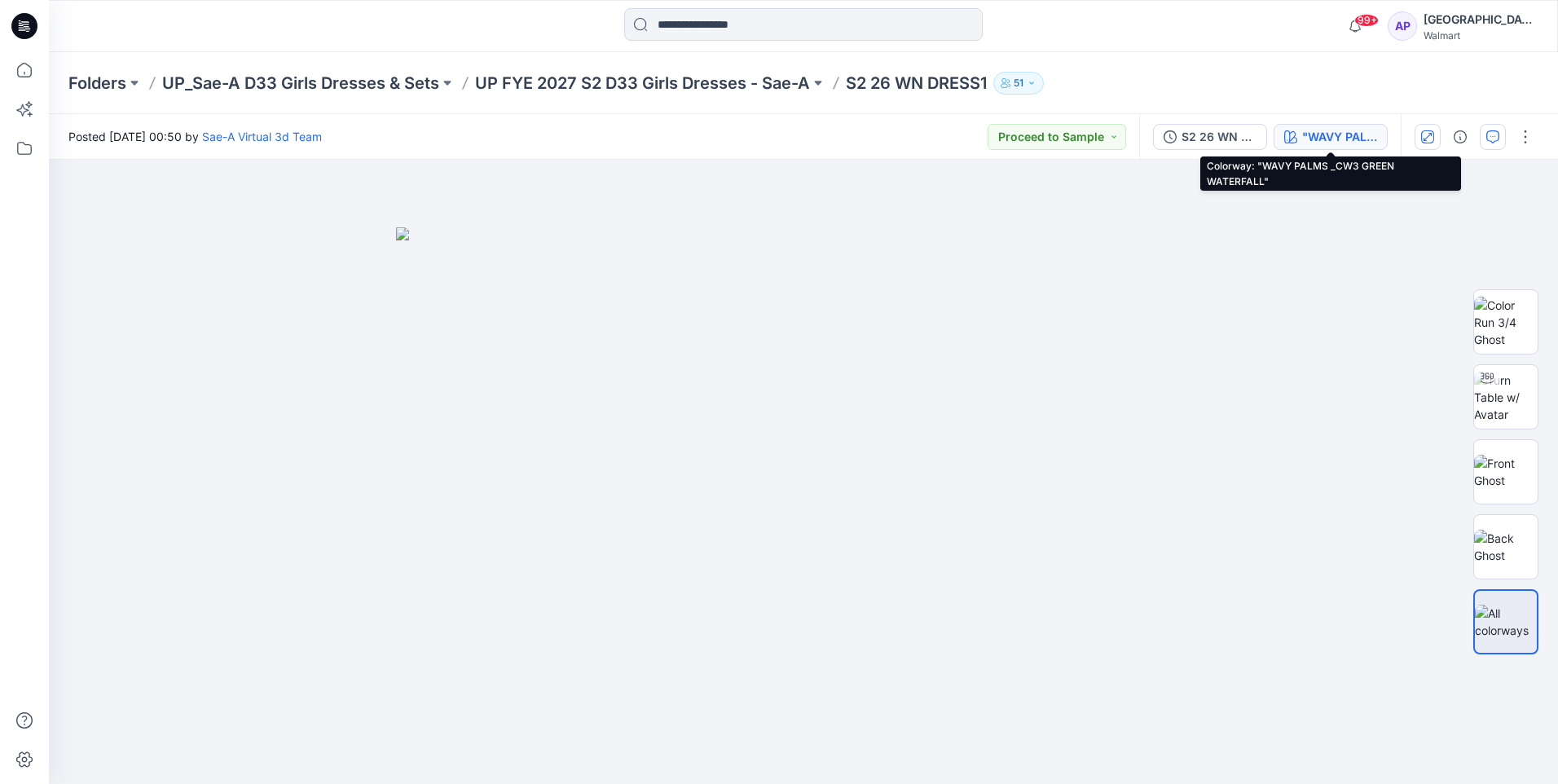
click at [1298, 137] on button ""WAVY PALMS _CW3 GREEN WATERFALL"" at bounding box center [1331, 137] width 114 height 26
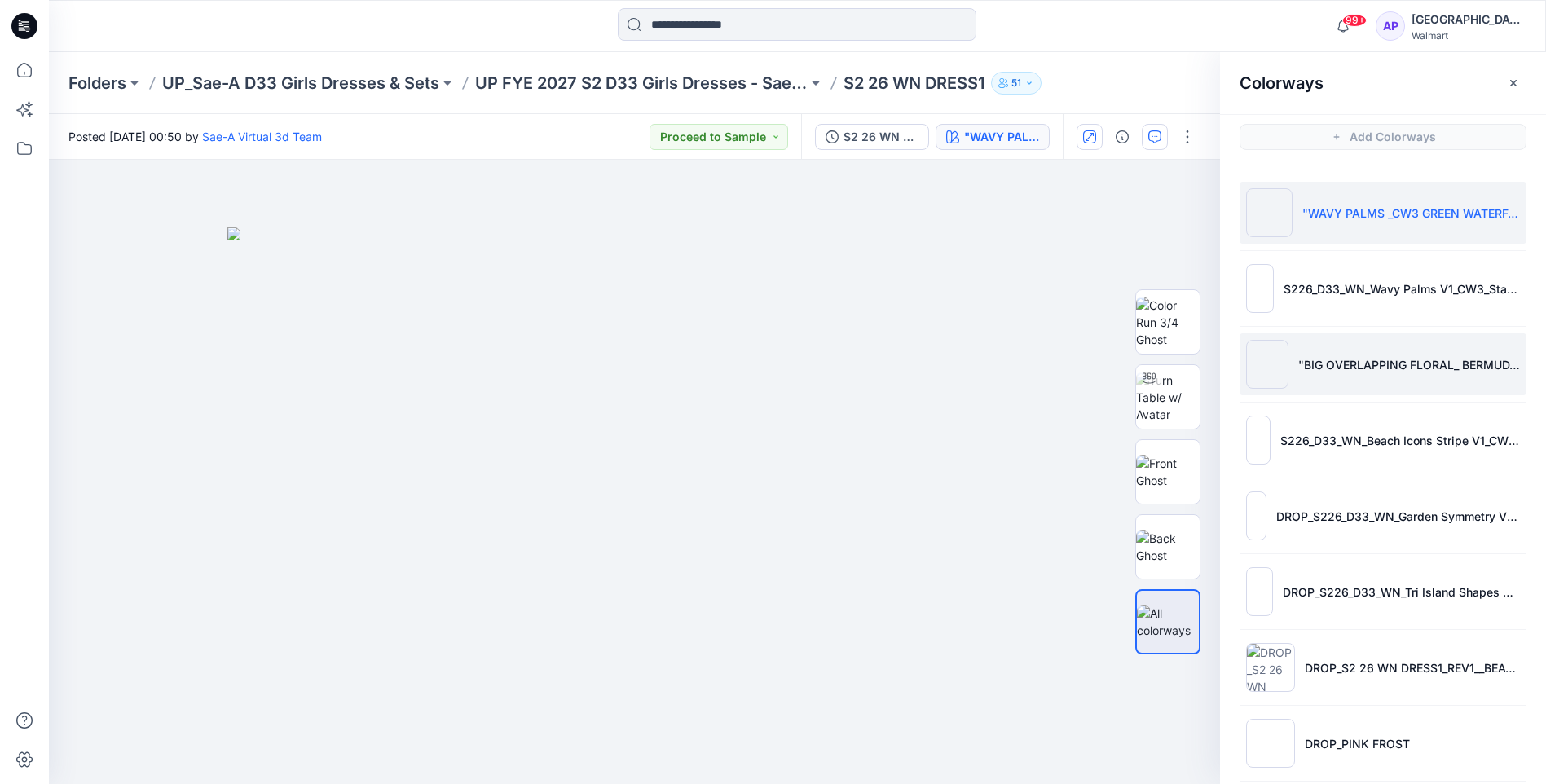
click at [1322, 362] on p ""BIG OVERLAPPING FLORAL_ BERMUDA PINK"" at bounding box center [1409, 365] width 221 height 17
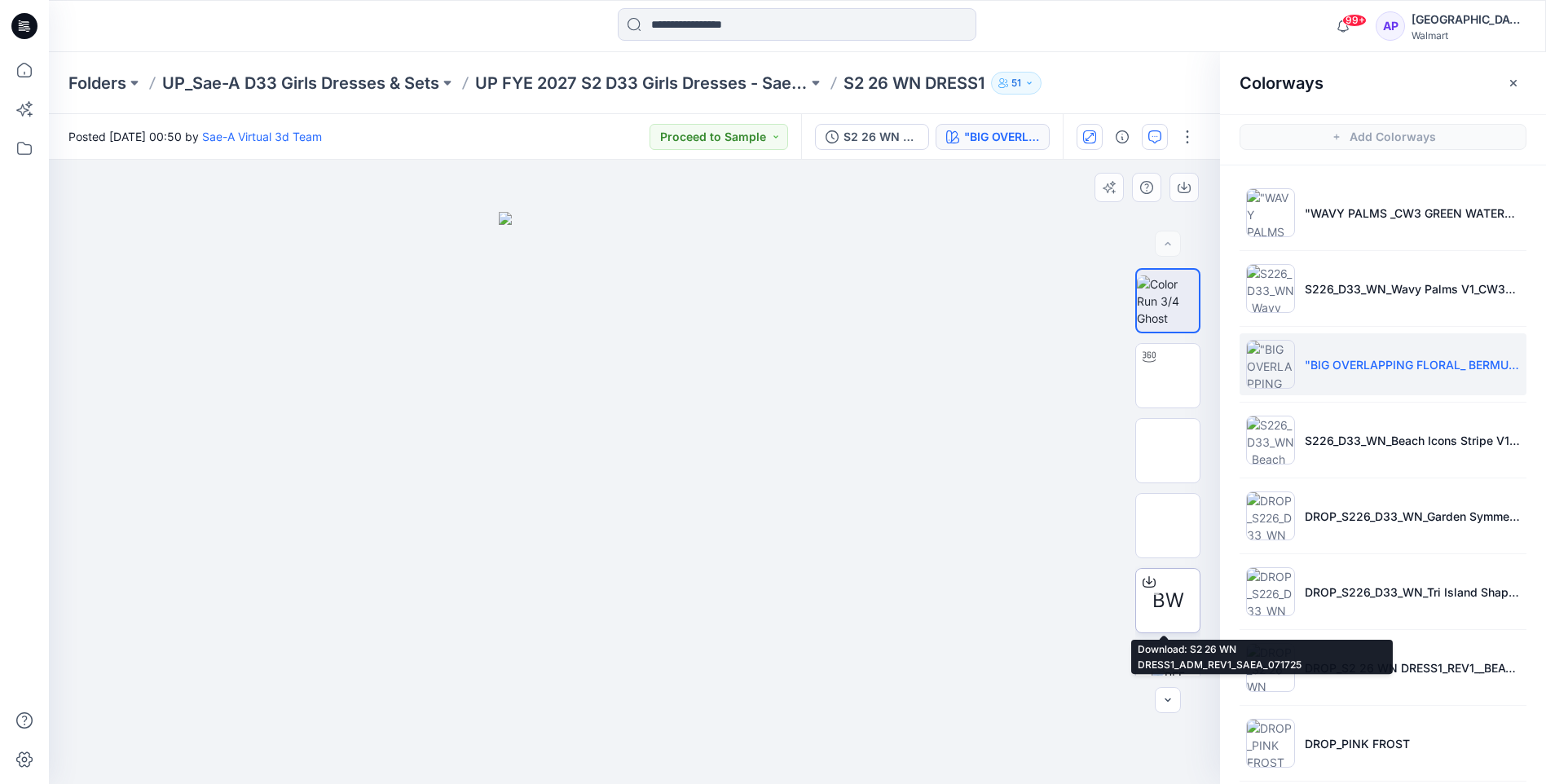
click at [1164, 586] on span "BW" at bounding box center [1168, 601] width 32 height 30
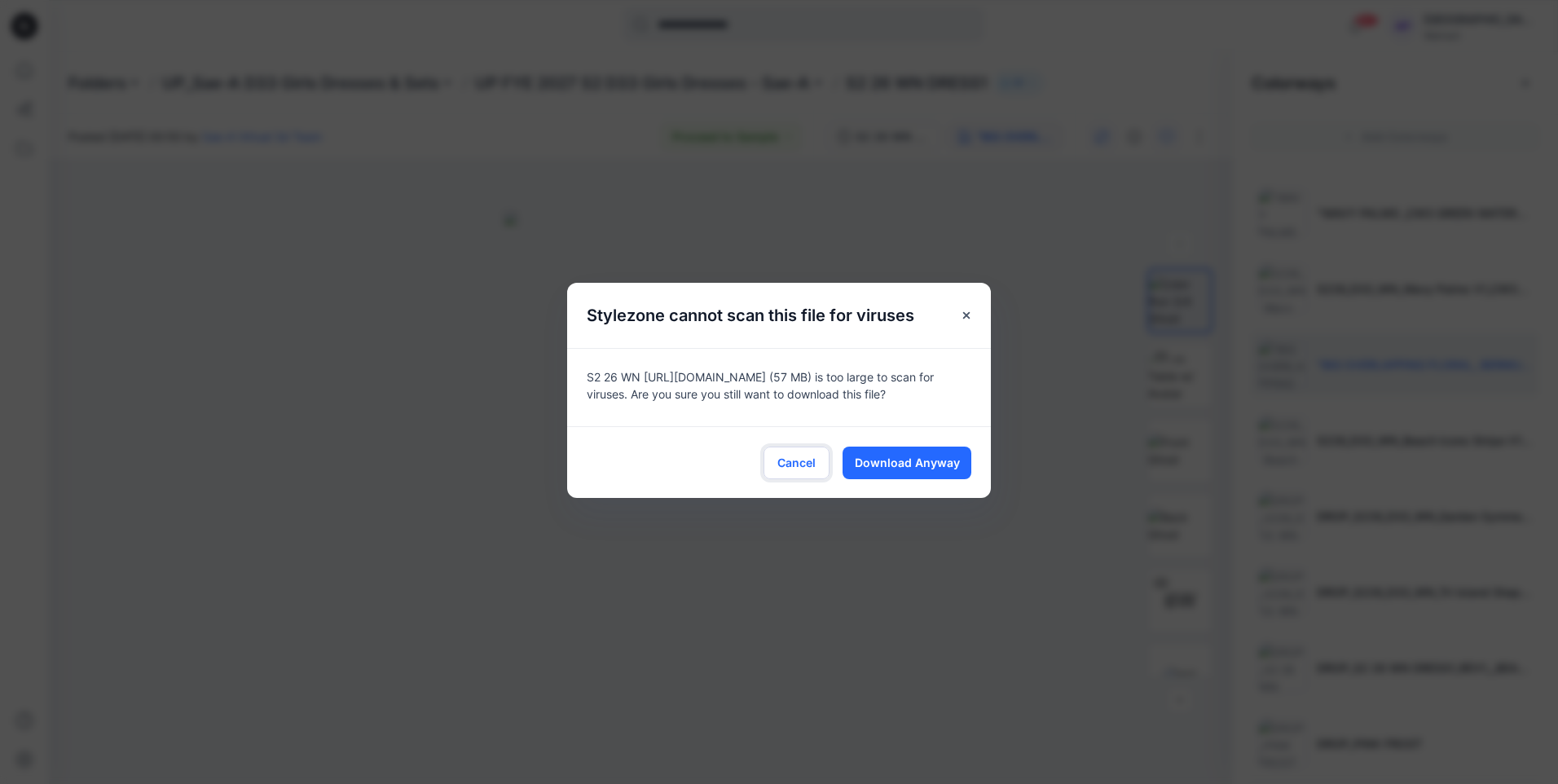
click at [805, 473] on button "Cancel" at bounding box center [796, 462] width 66 height 33
